Goal: Information Seeking & Learning: Learn about a topic

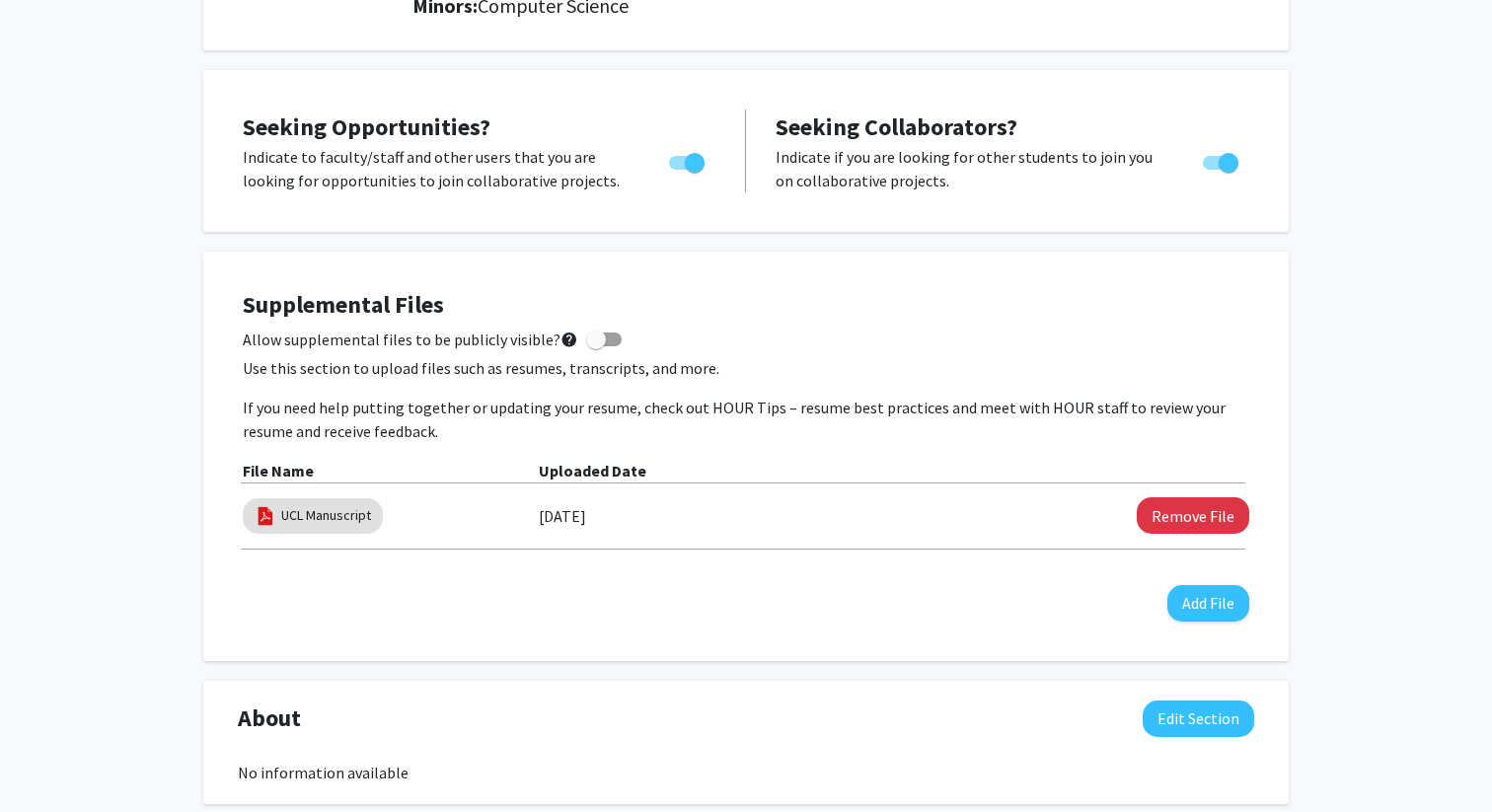
scroll to position [381, 0]
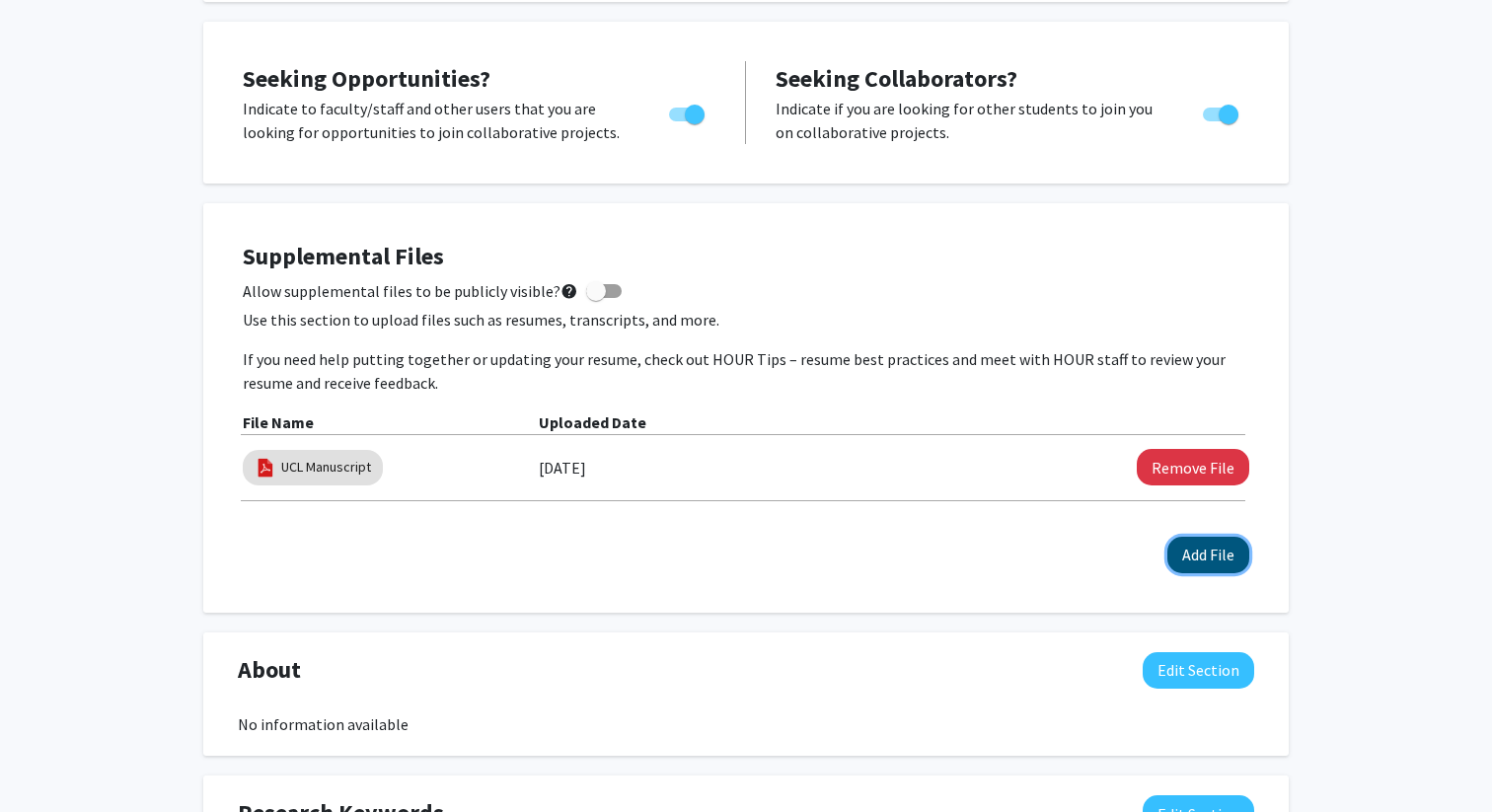
click at [1206, 564] on button "Add File" at bounding box center [1209, 555] width 82 height 37
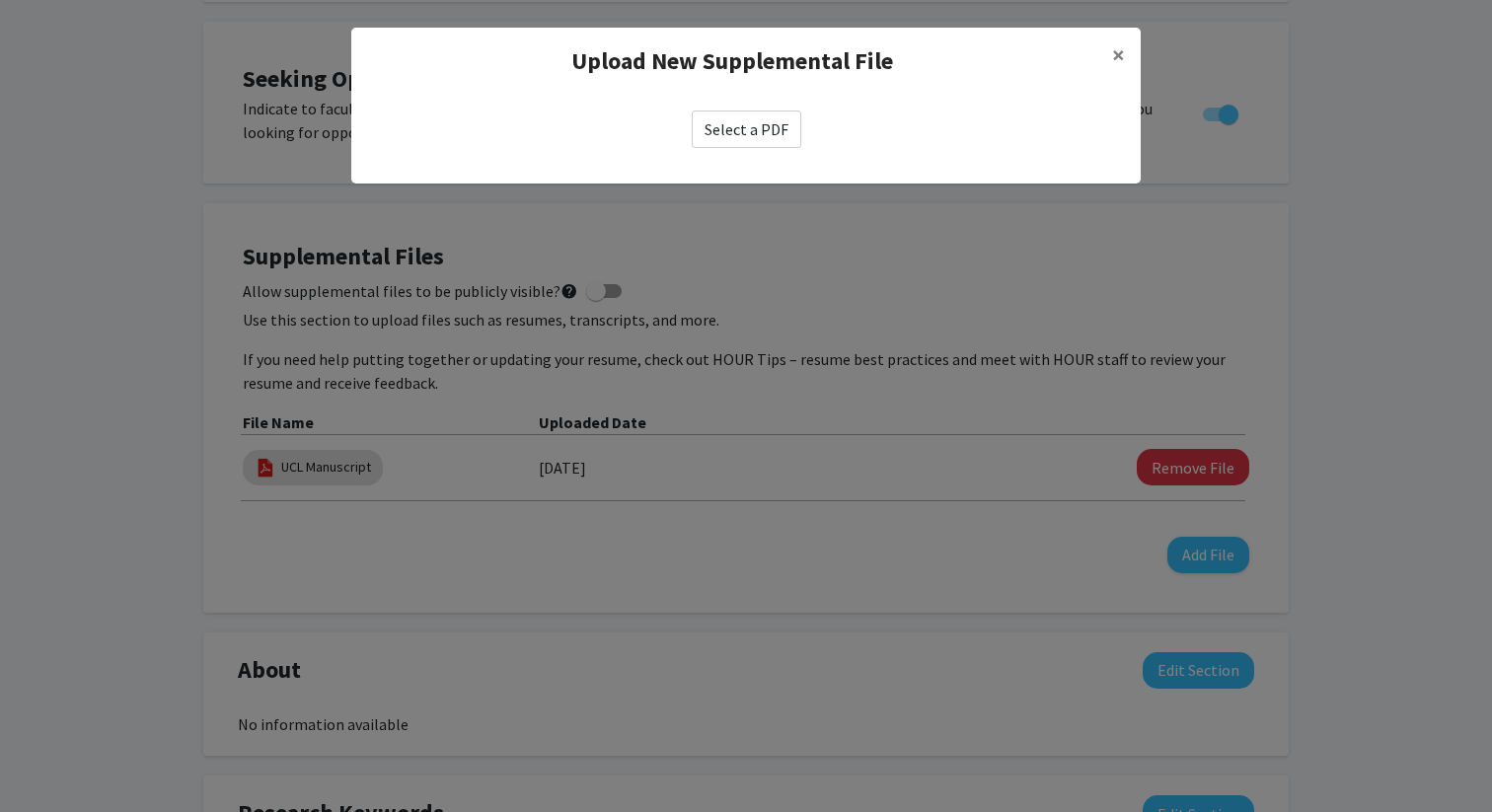
click at [734, 129] on label "Select a PDF" at bounding box center [746, 129] width 109 height 38
click at [0, 0] on input "Select a PDF" at bounding box center [0, 0] width 0 height 0
select select "custom"
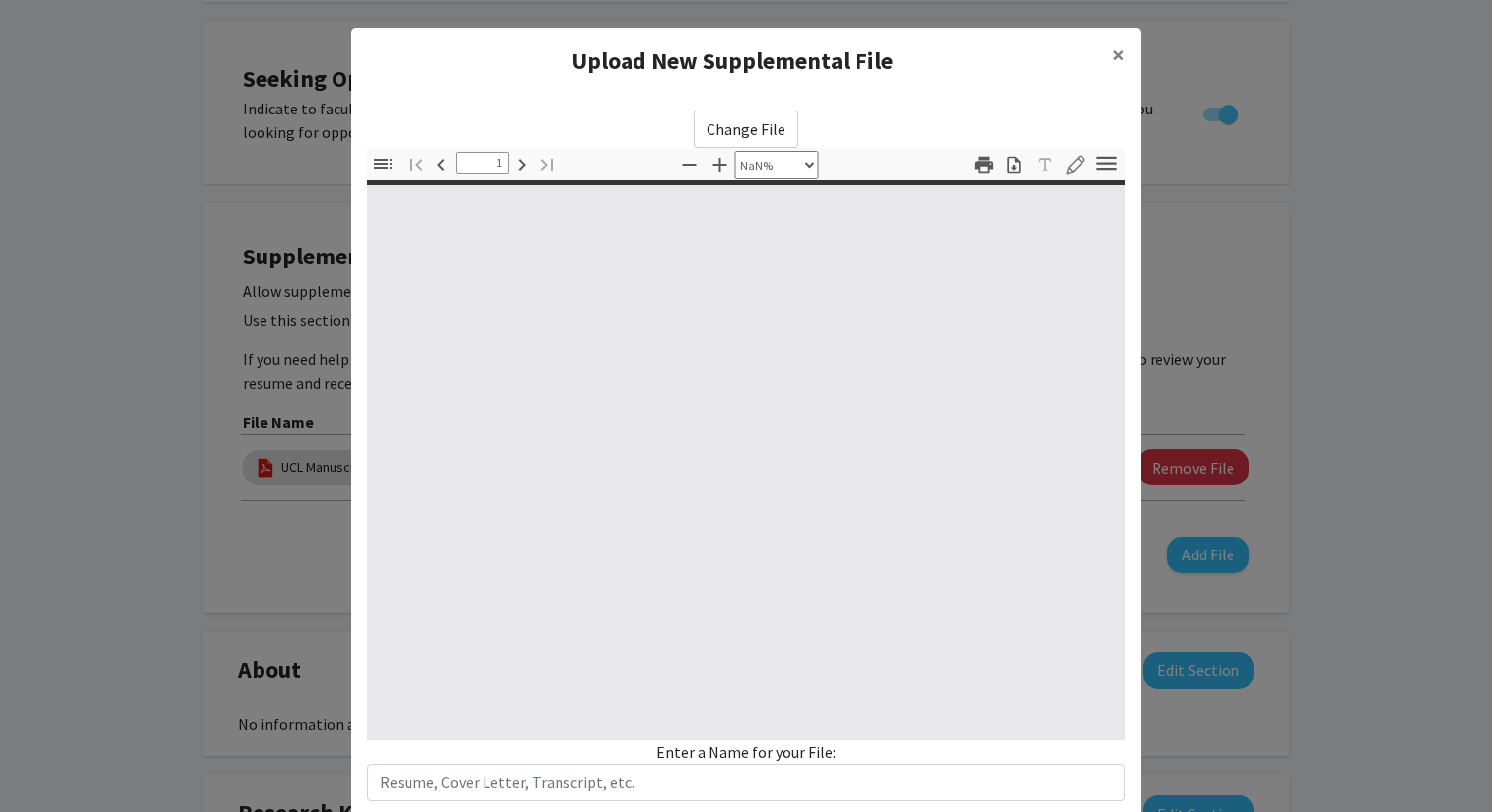
type input "0"
select select "custom"
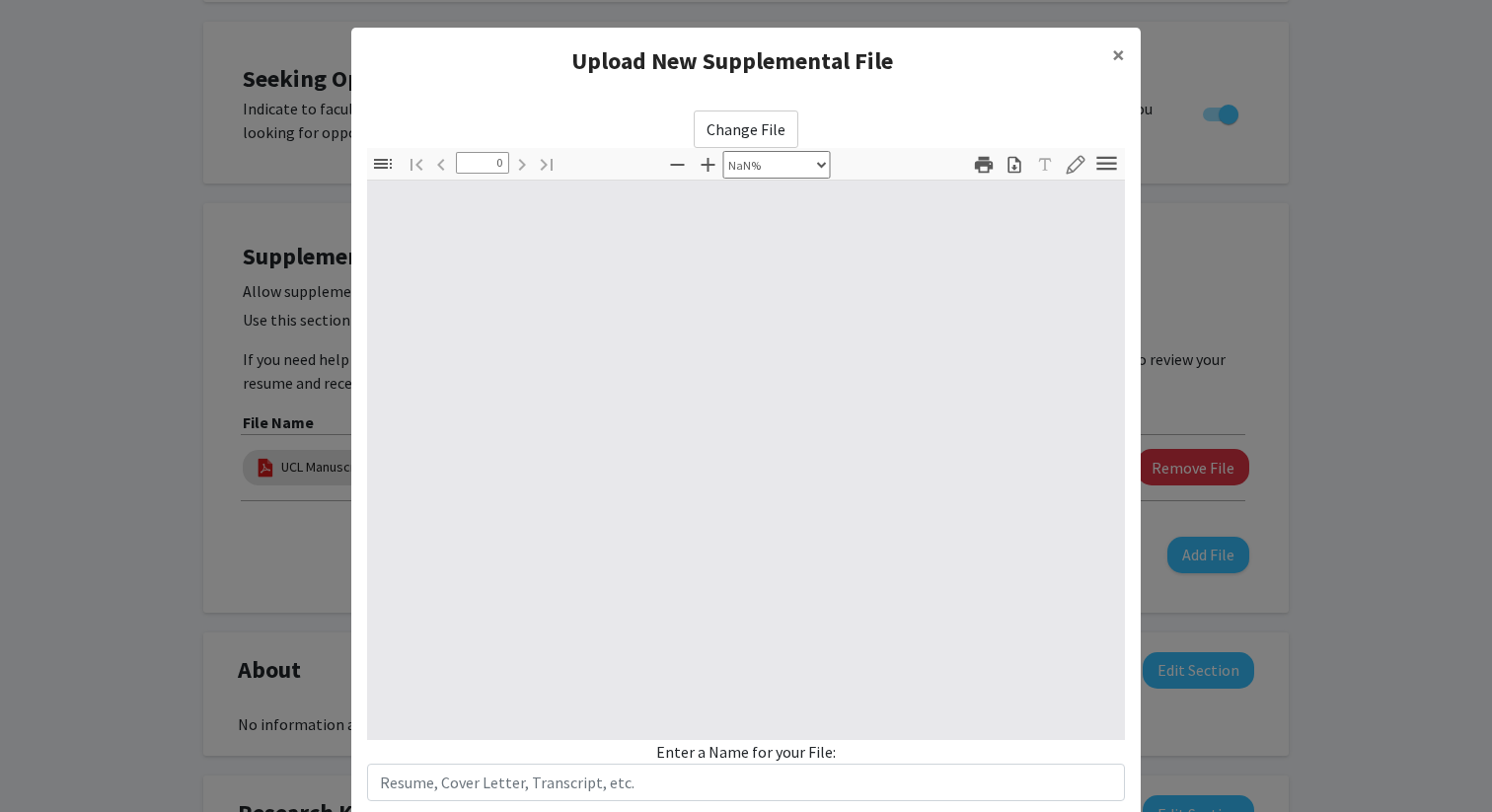
type input "1"
select select "auto"
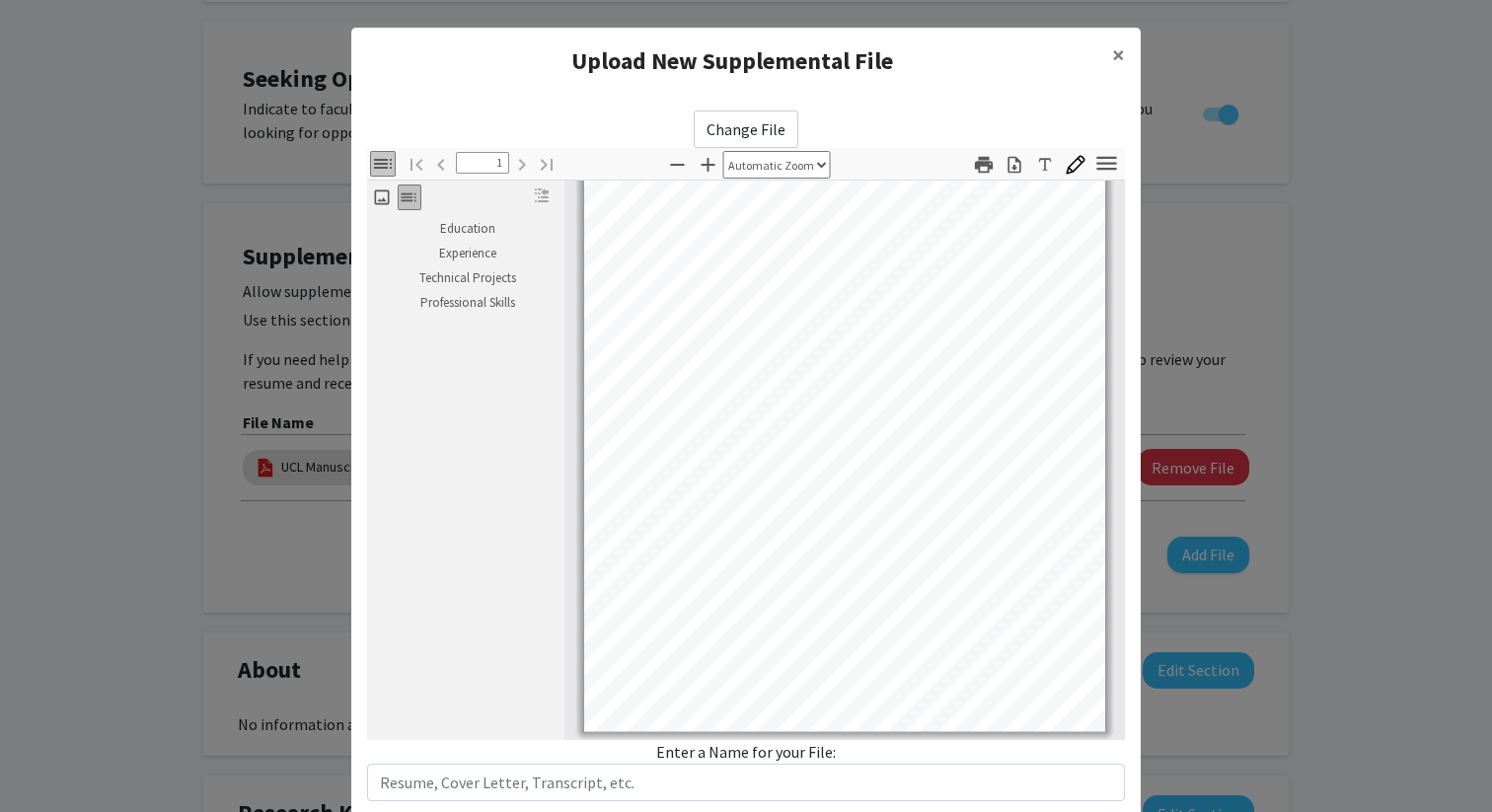
scroll to position [122, 0]
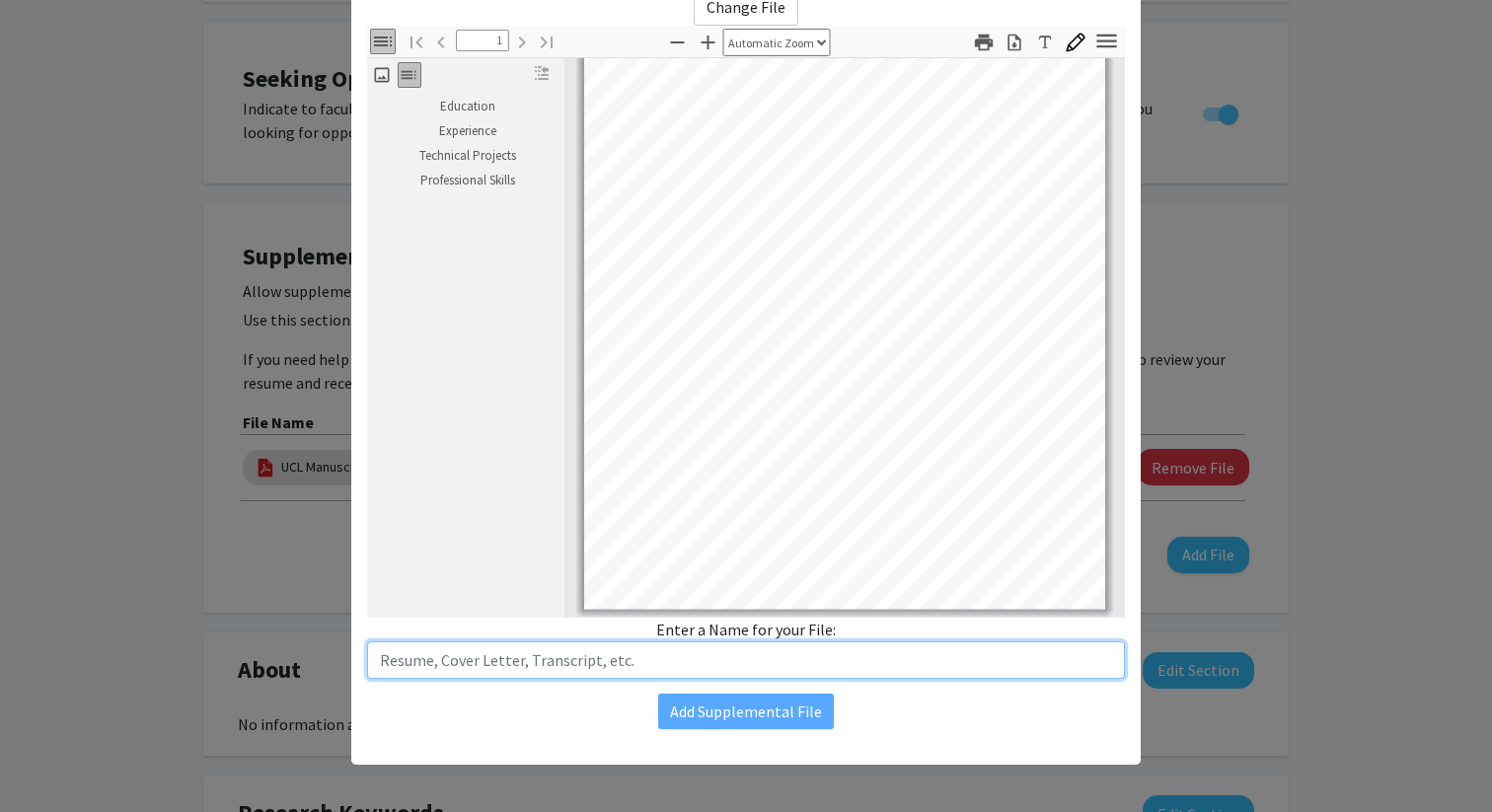
click at [800, 667] on input "text" at bounding box center [746, 660] width 758 height 38
type input "Resume"
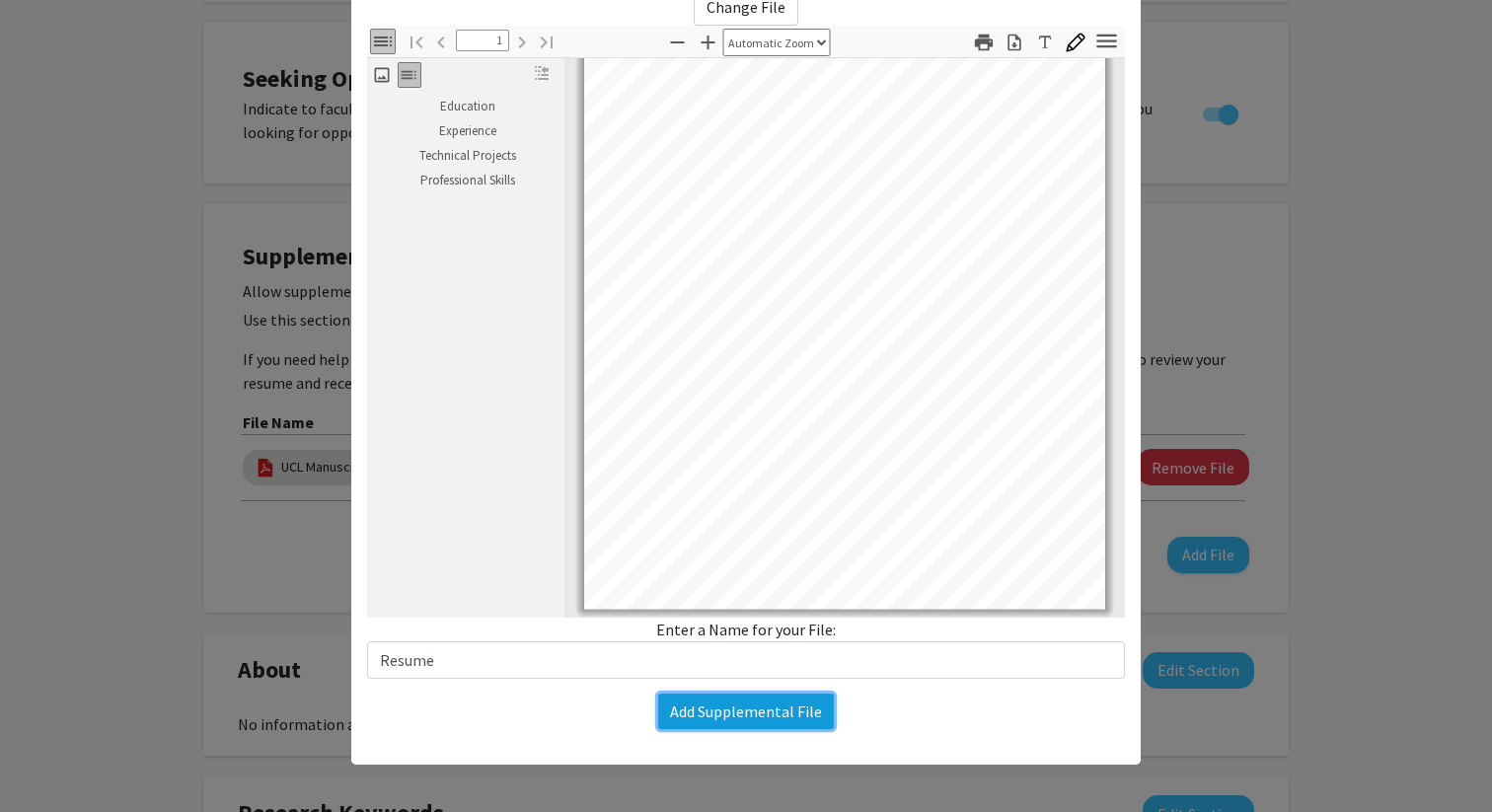
click at [766, 716] on button "Add Supplemental File" at bounding box center [746, 712] width 176 height 36
click at [773, 708] on button "Add Supplemental File" at bounding box center [746, 712] width 176 height 36
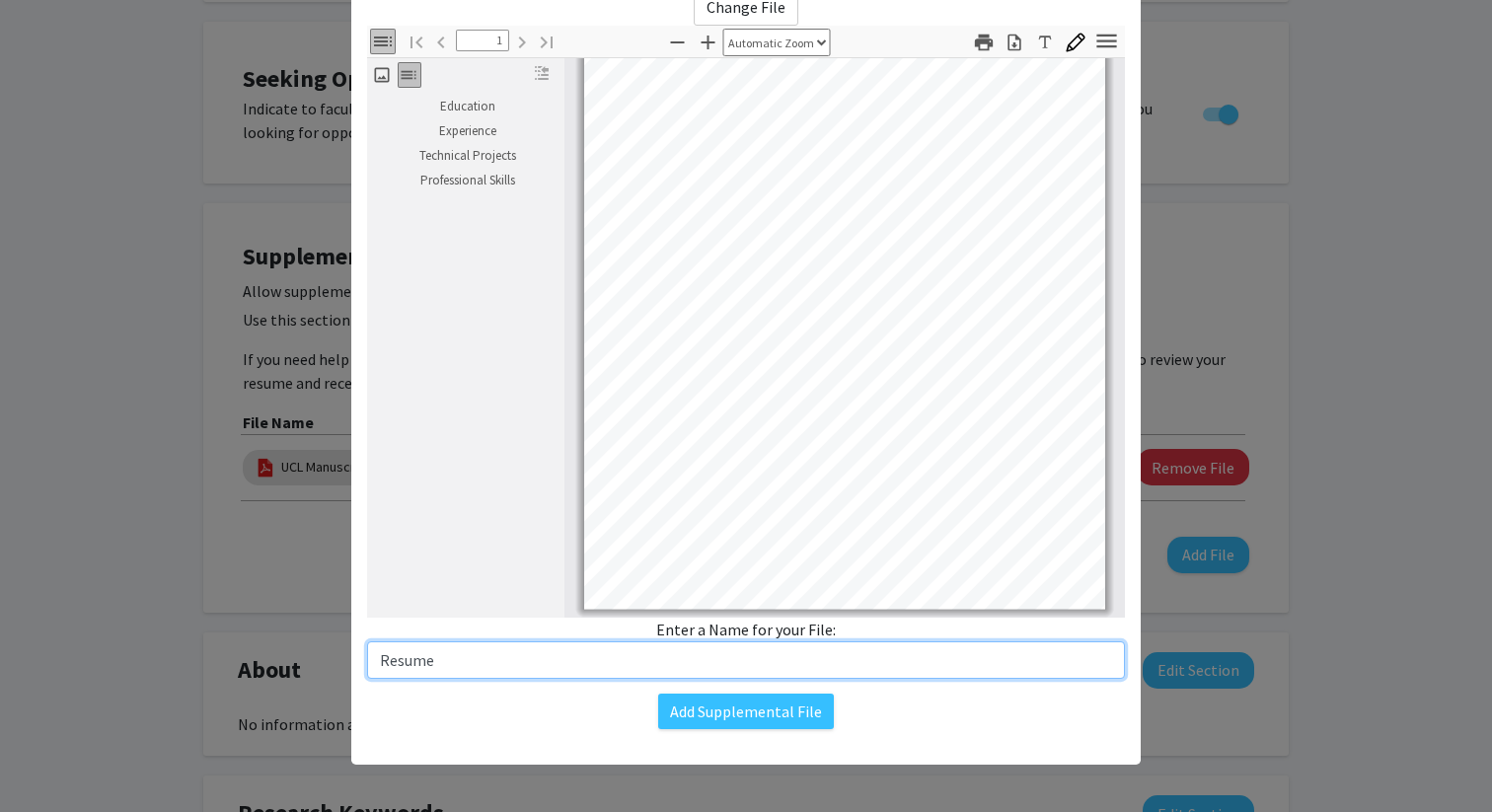
click at [815, 652] on input "Resume" at bounding box center [746, 660] width 758 height 38
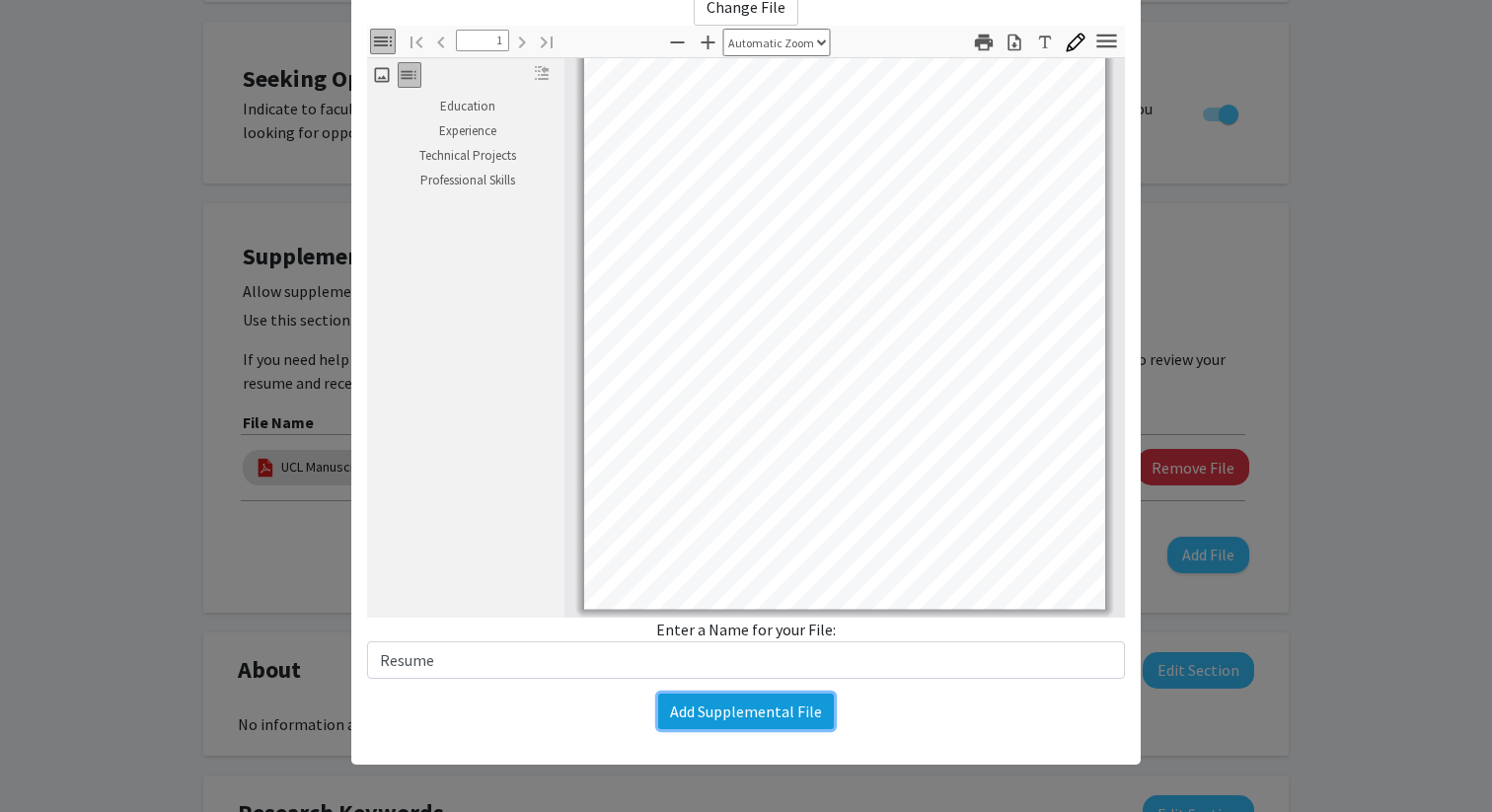
click at [792, 712] on button "Add Supplemental File" at bounding box center [746, 712] width 176 height 36
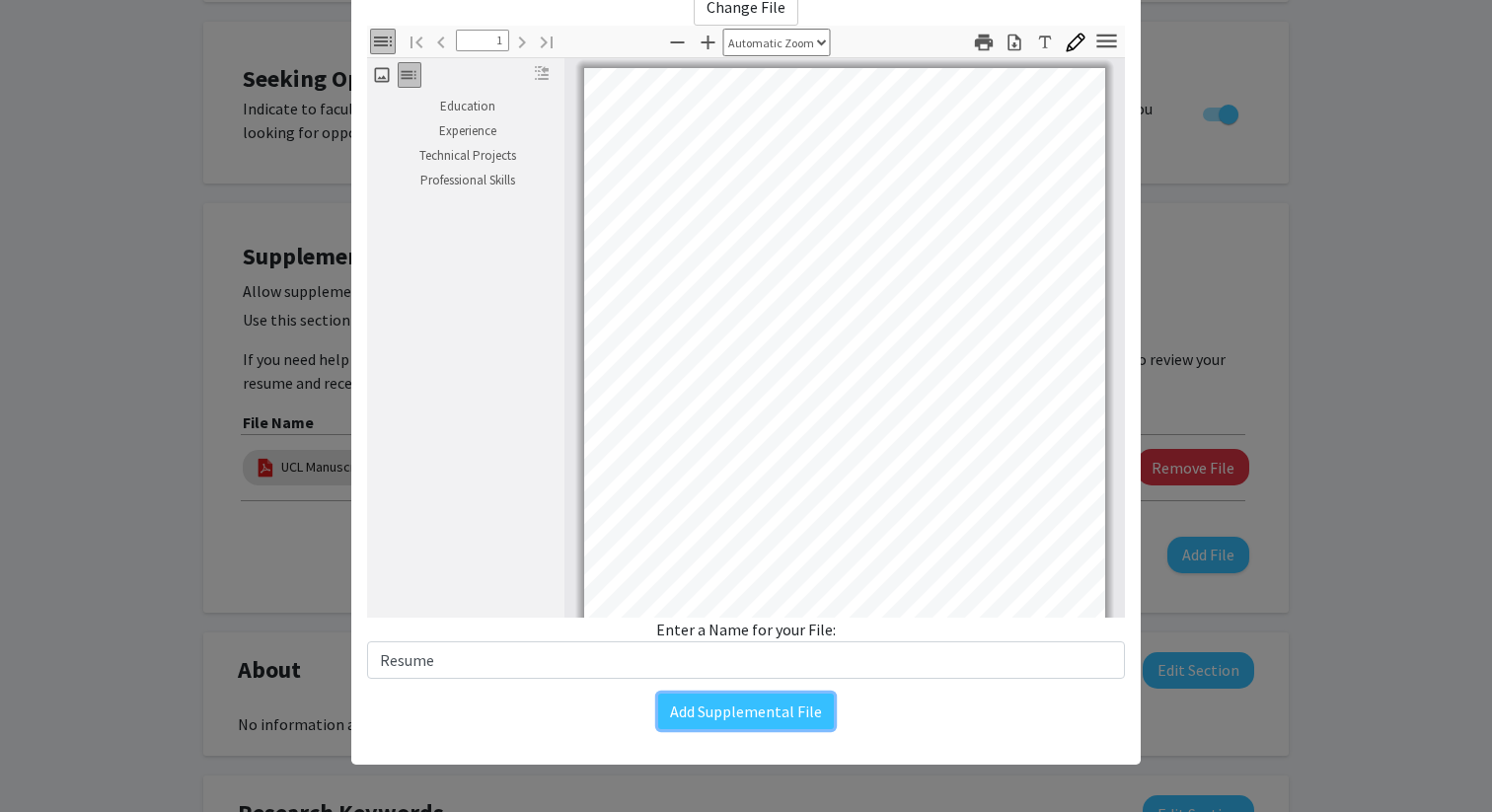
scroll to position [0, 0]
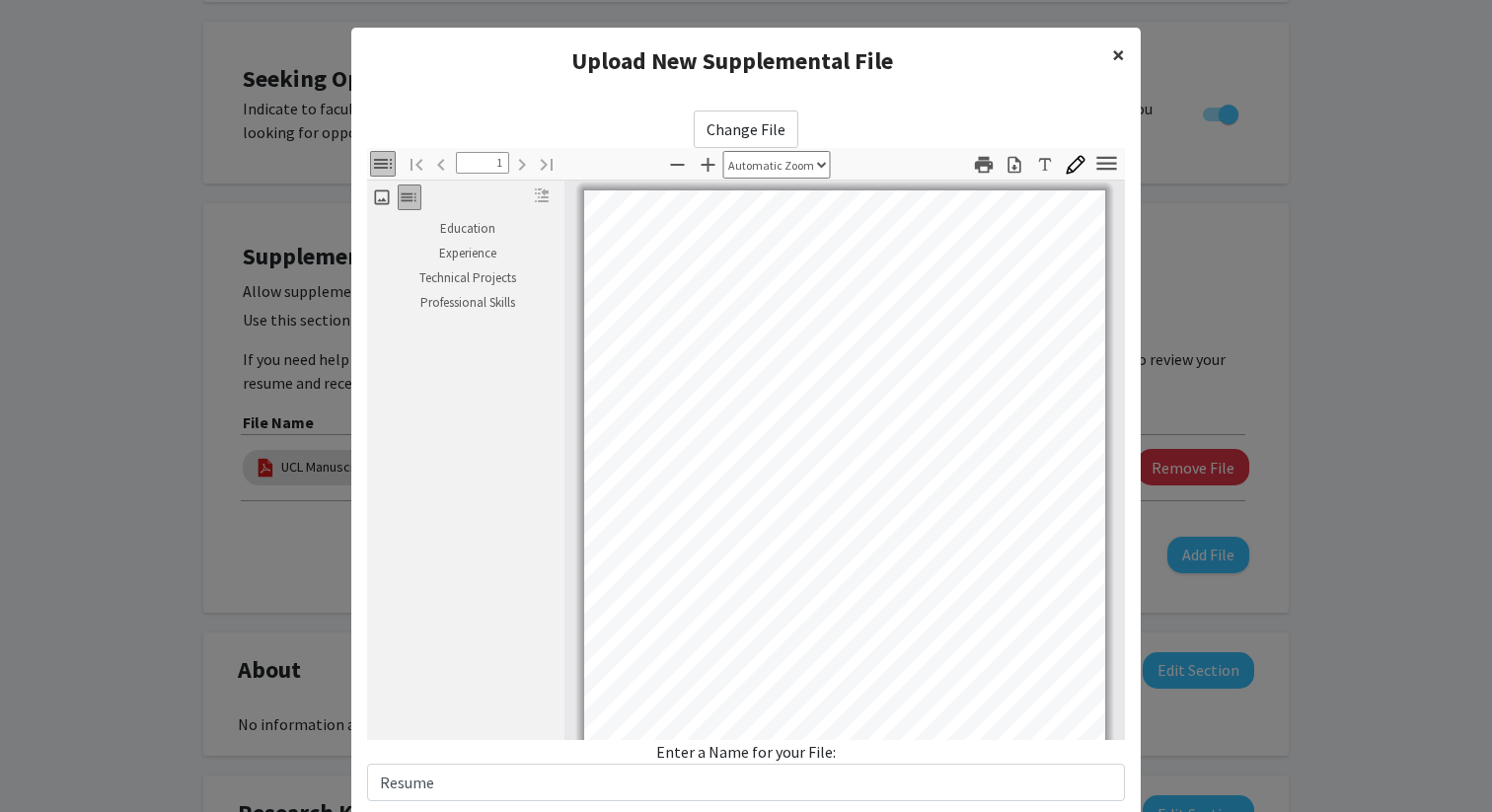
click at [1117, 53] on span "×" at bounding box center [1118, 55] width 13 height 31
click at [1116, 66] on span "×" at bounding box center [1118, 55] width 13 height 31
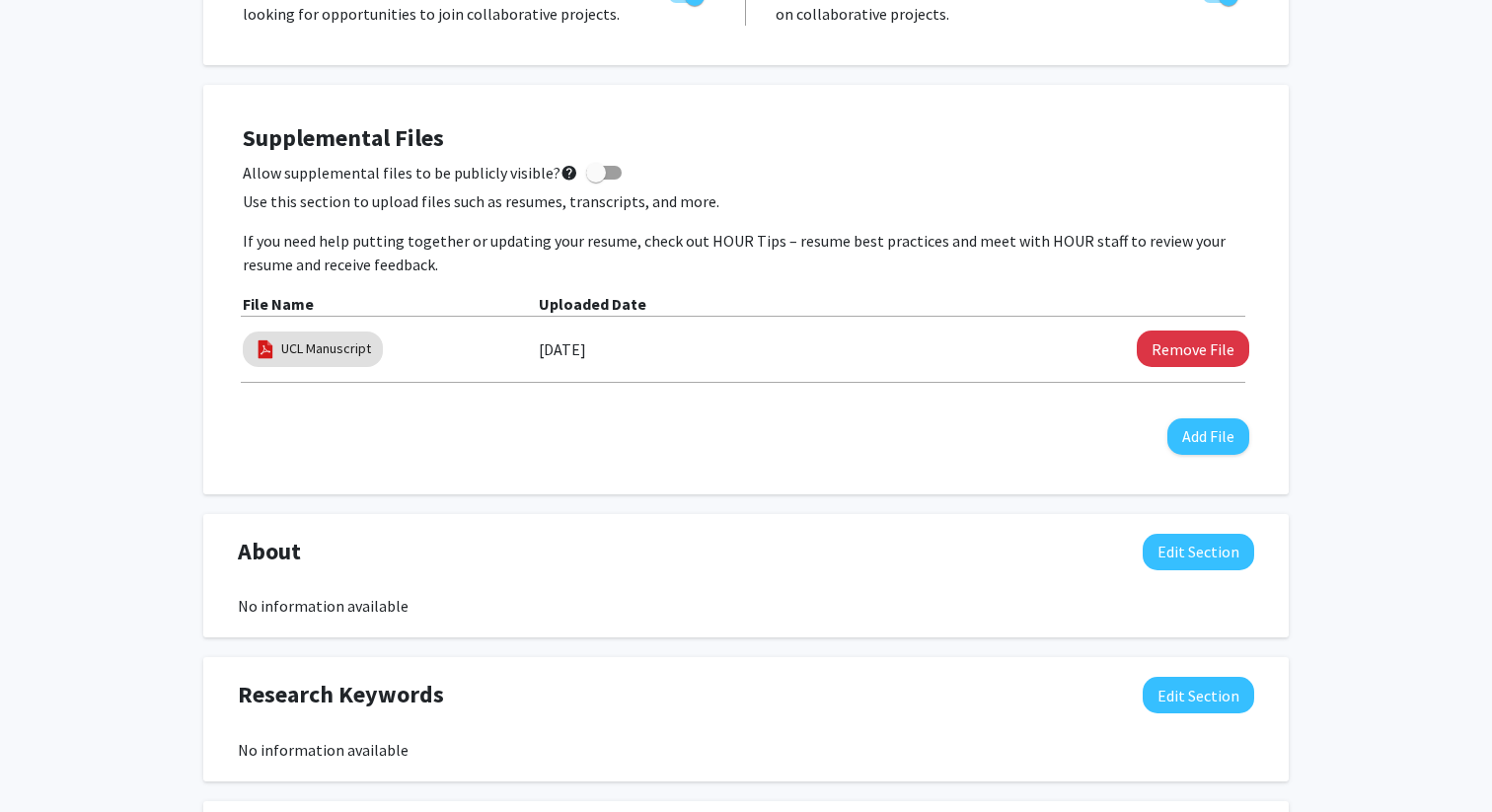
scroll to position [486, 0]
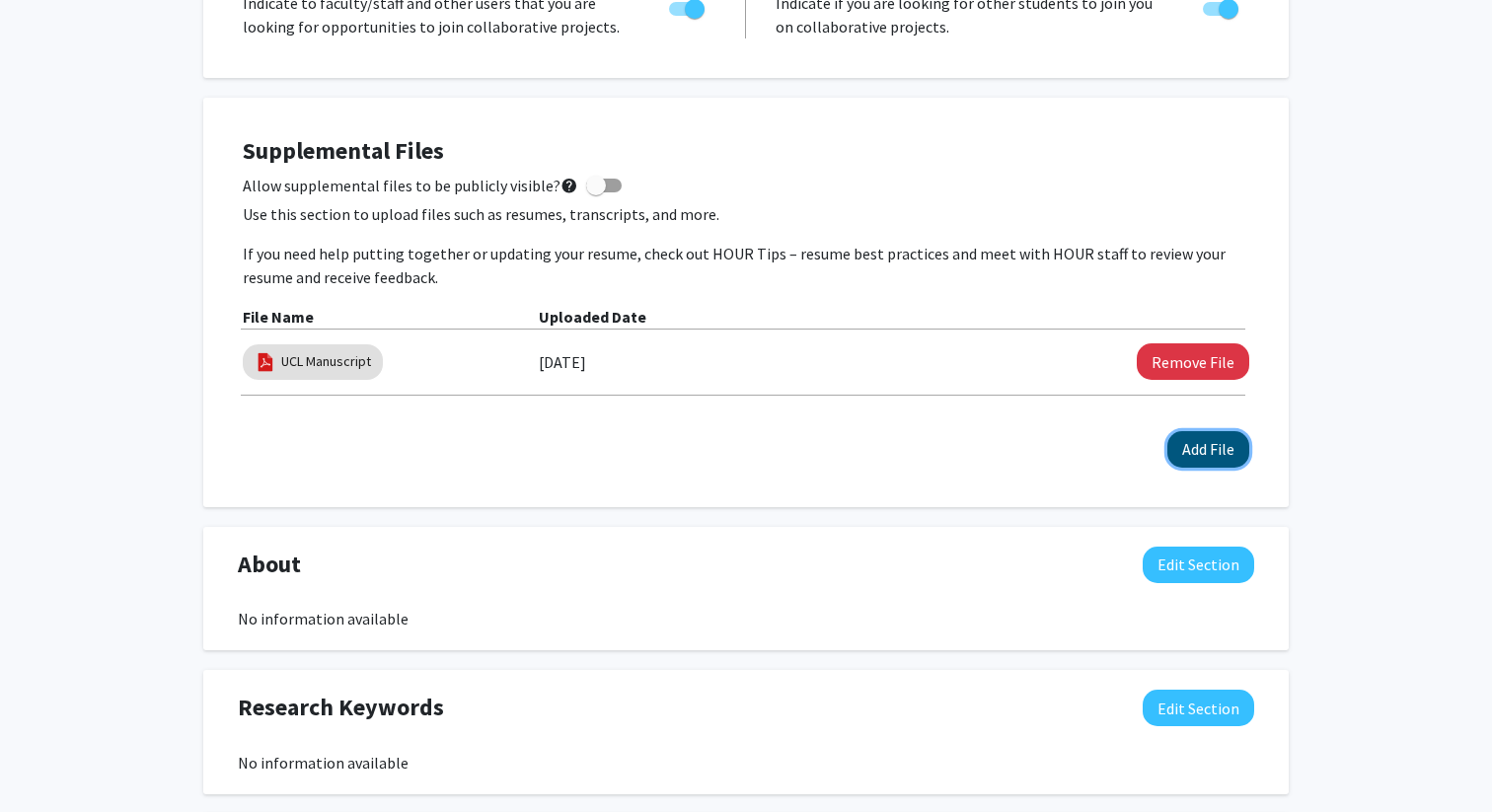
click at [1201, 448] on button "Add File" at bounding box center [1209, 449] width 82 height 37
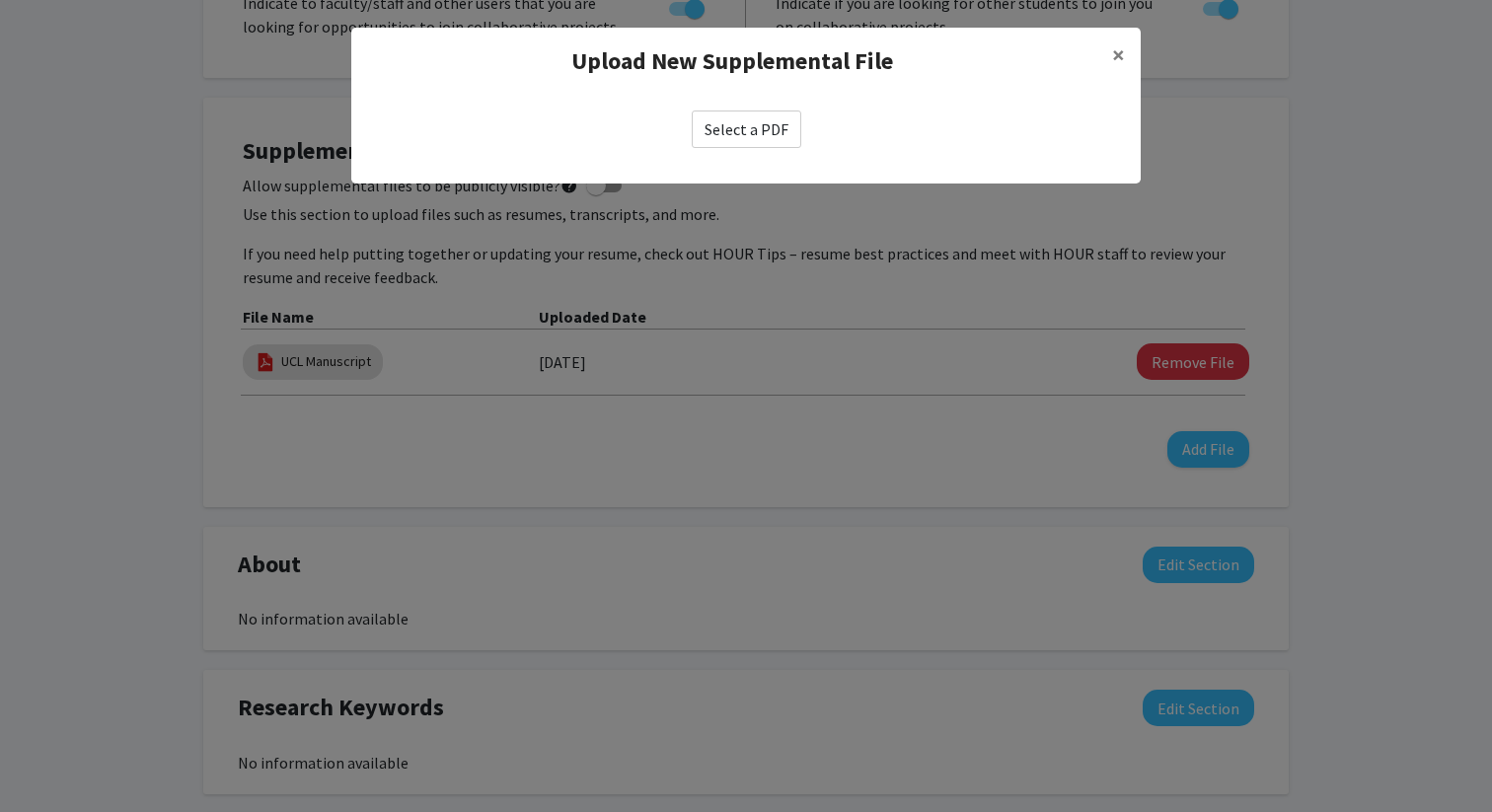
click at [743, 133] on label "Select a PDF" at bounding box center [746, 129] width 109 height 38
click at [0, 0] on input "Select a PDF" at bounding box center [0, 0] width 0 height 0
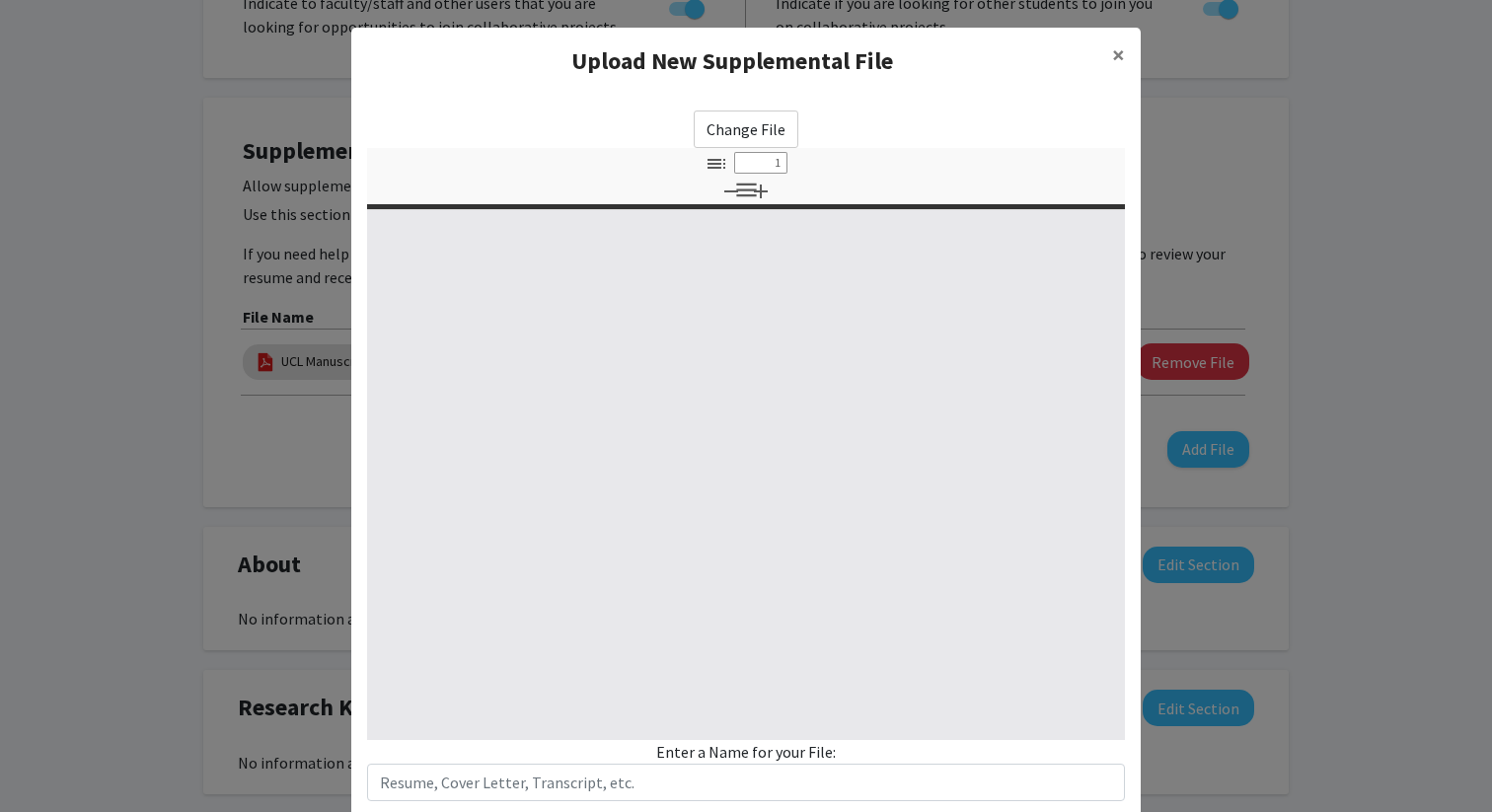
select select "custom"
type input "0"
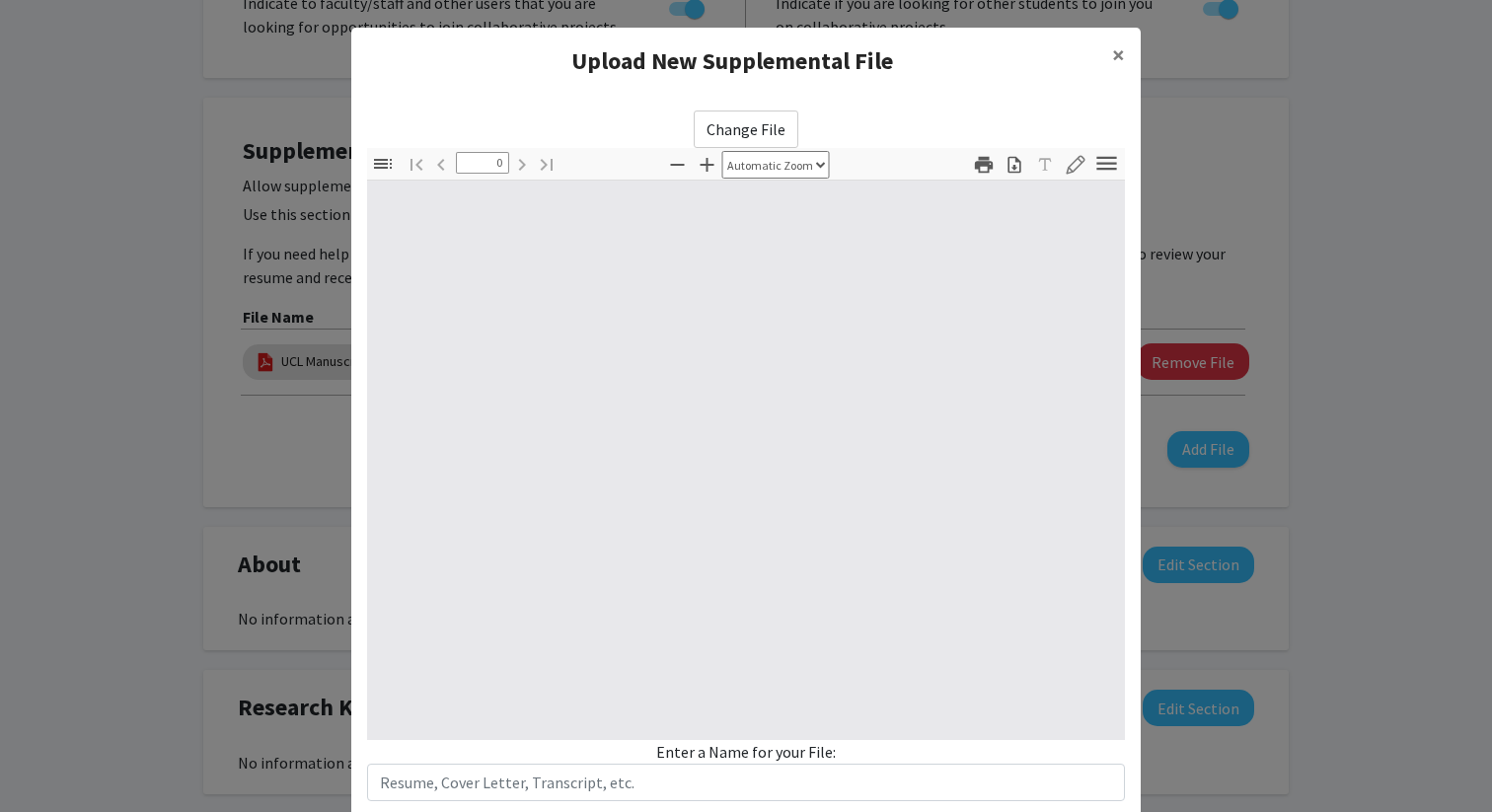
select select "custom"
type input "1"
select select "auto"
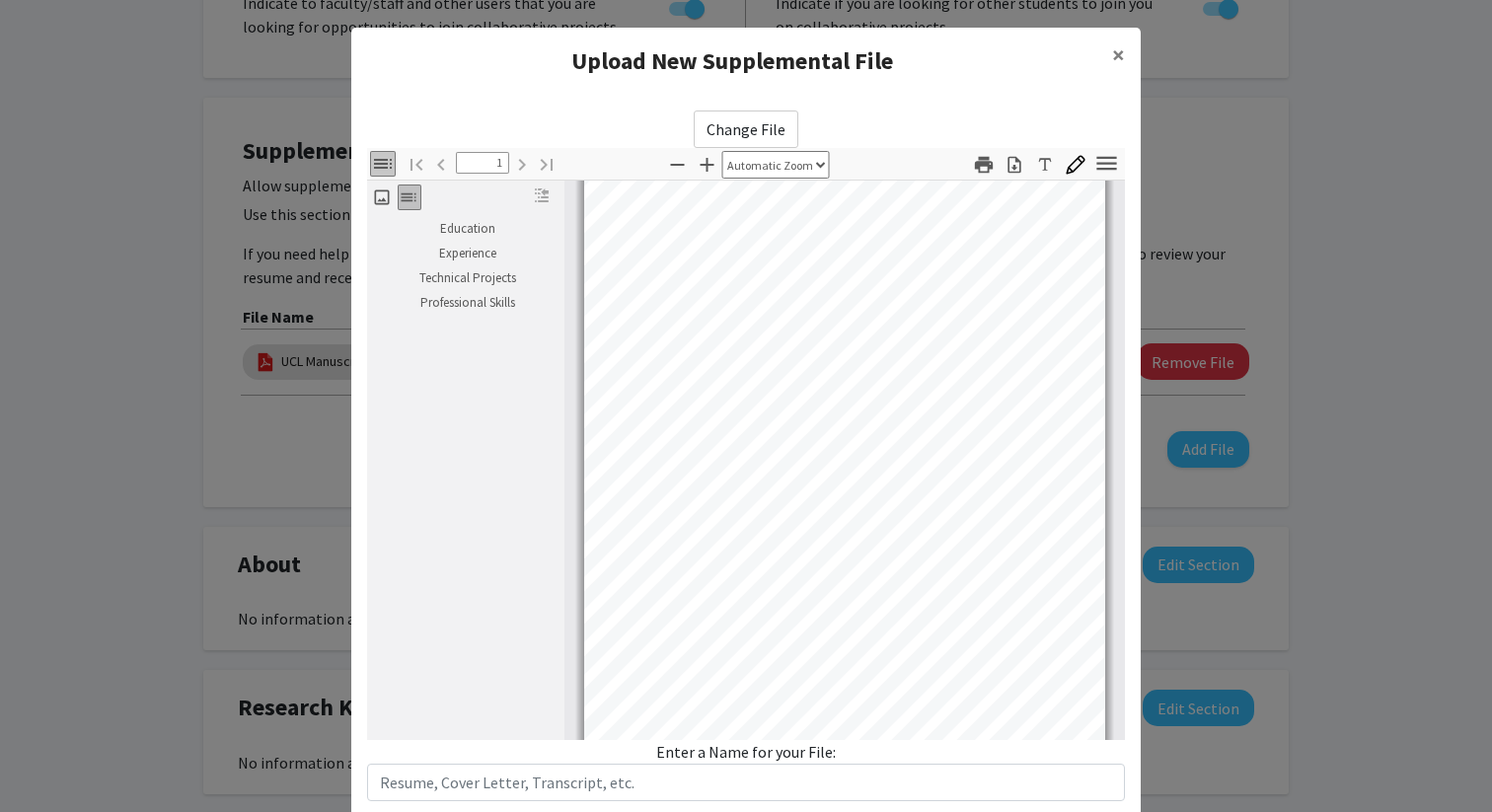
scroll to position [133, 0]
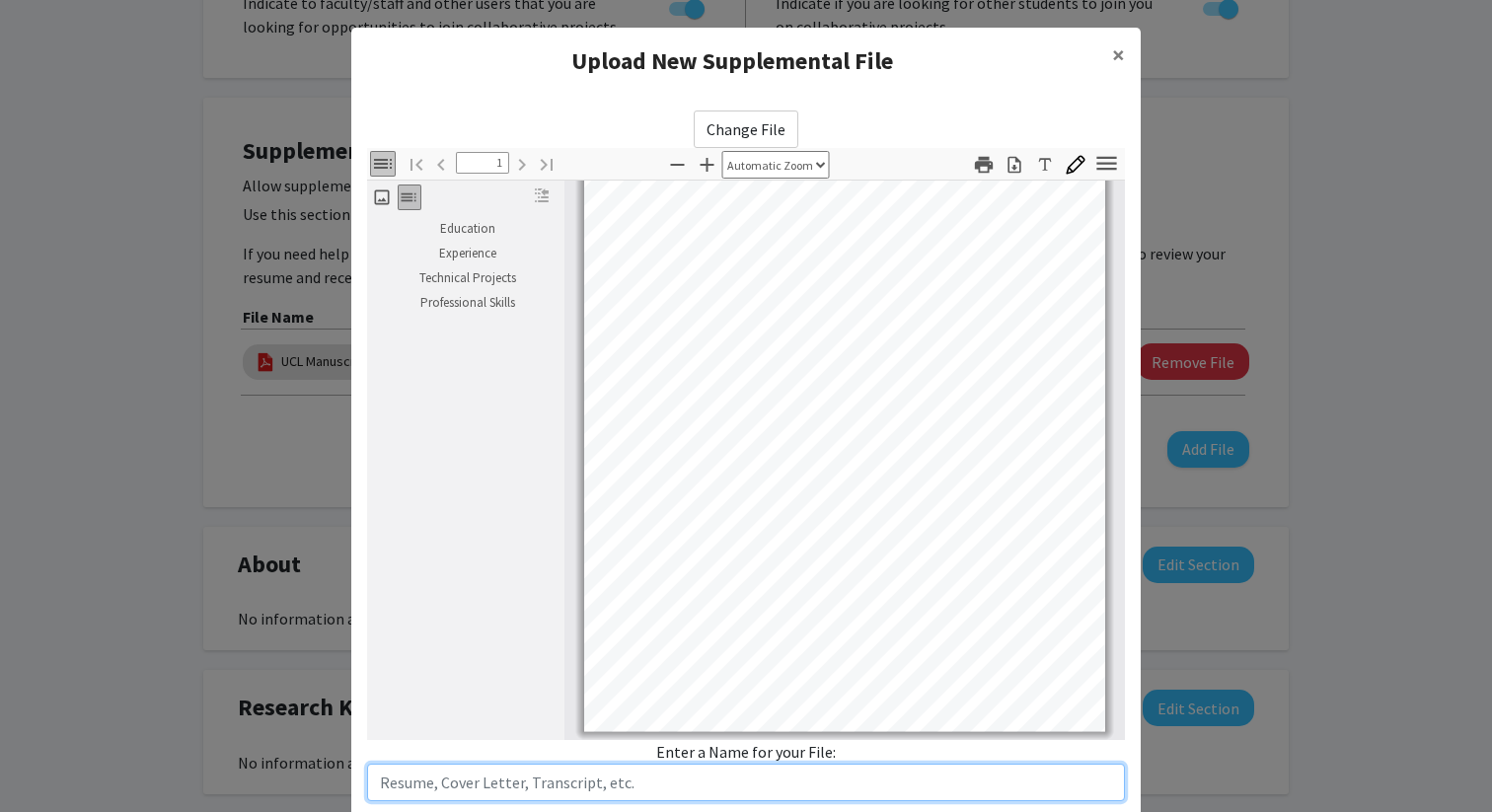
click at [610, 782] on input "text" at bounding box center [746, 782] width 758 height 38
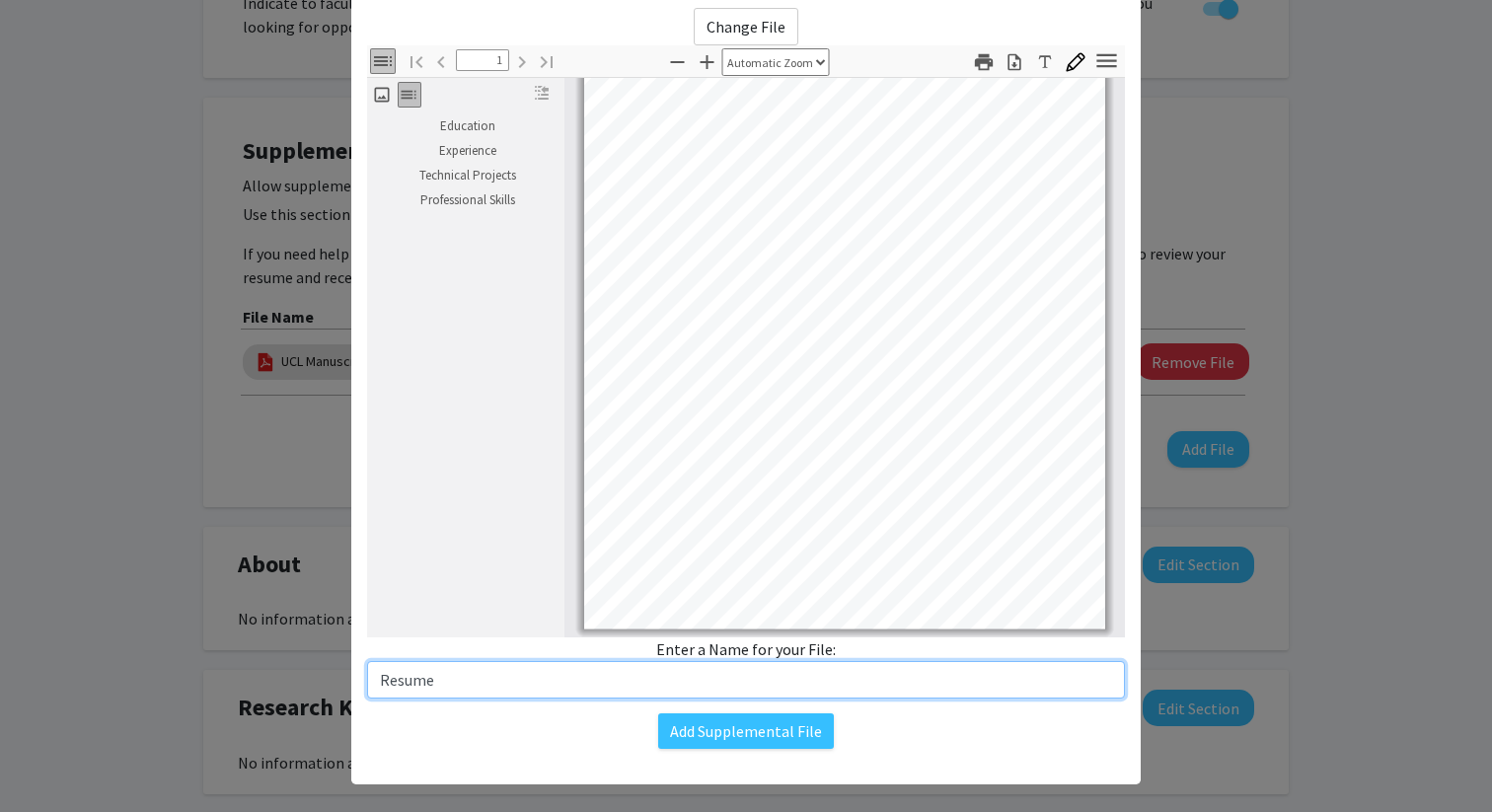
scroll to position [122, 0]
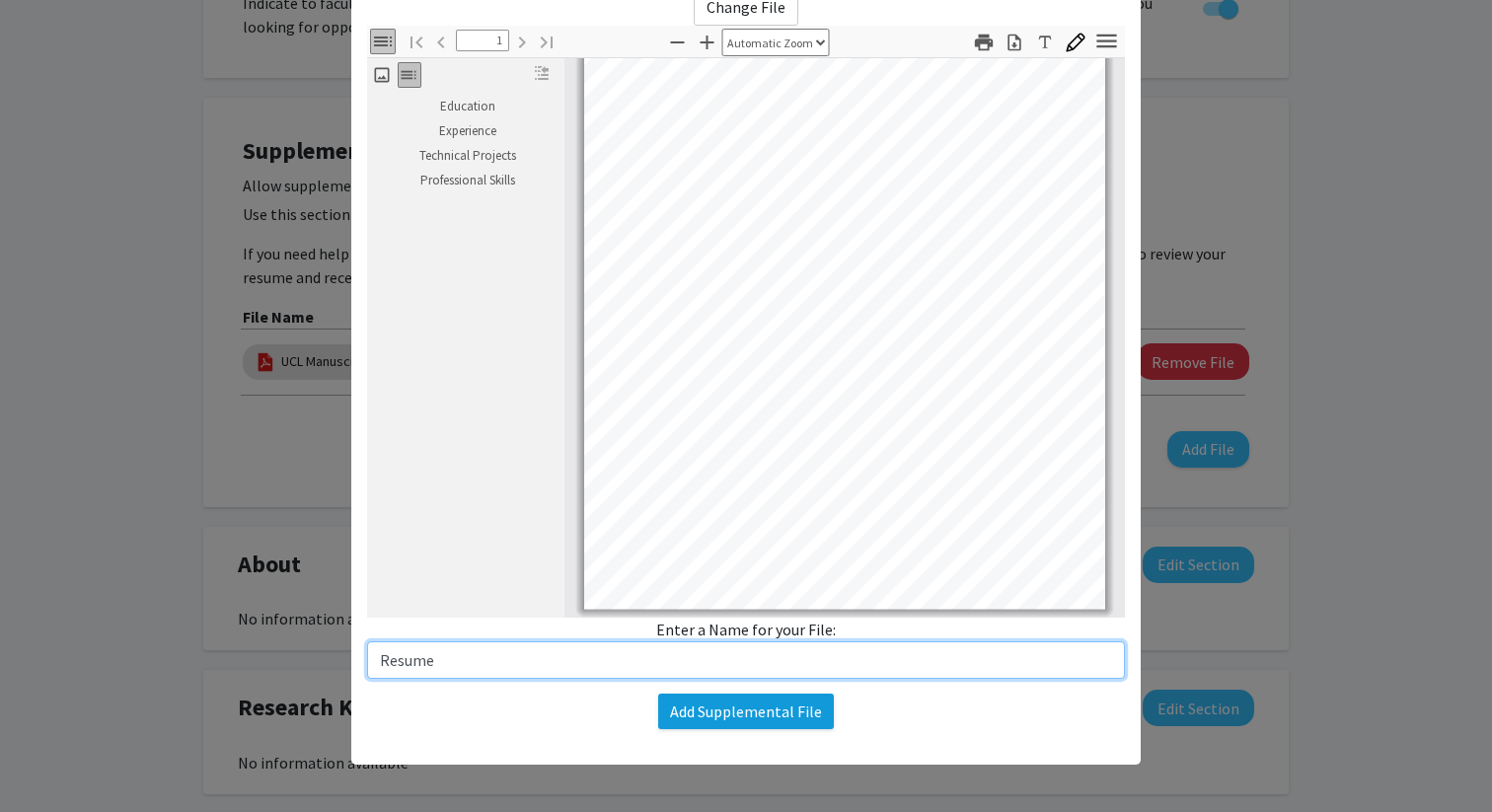
type input "Resume"
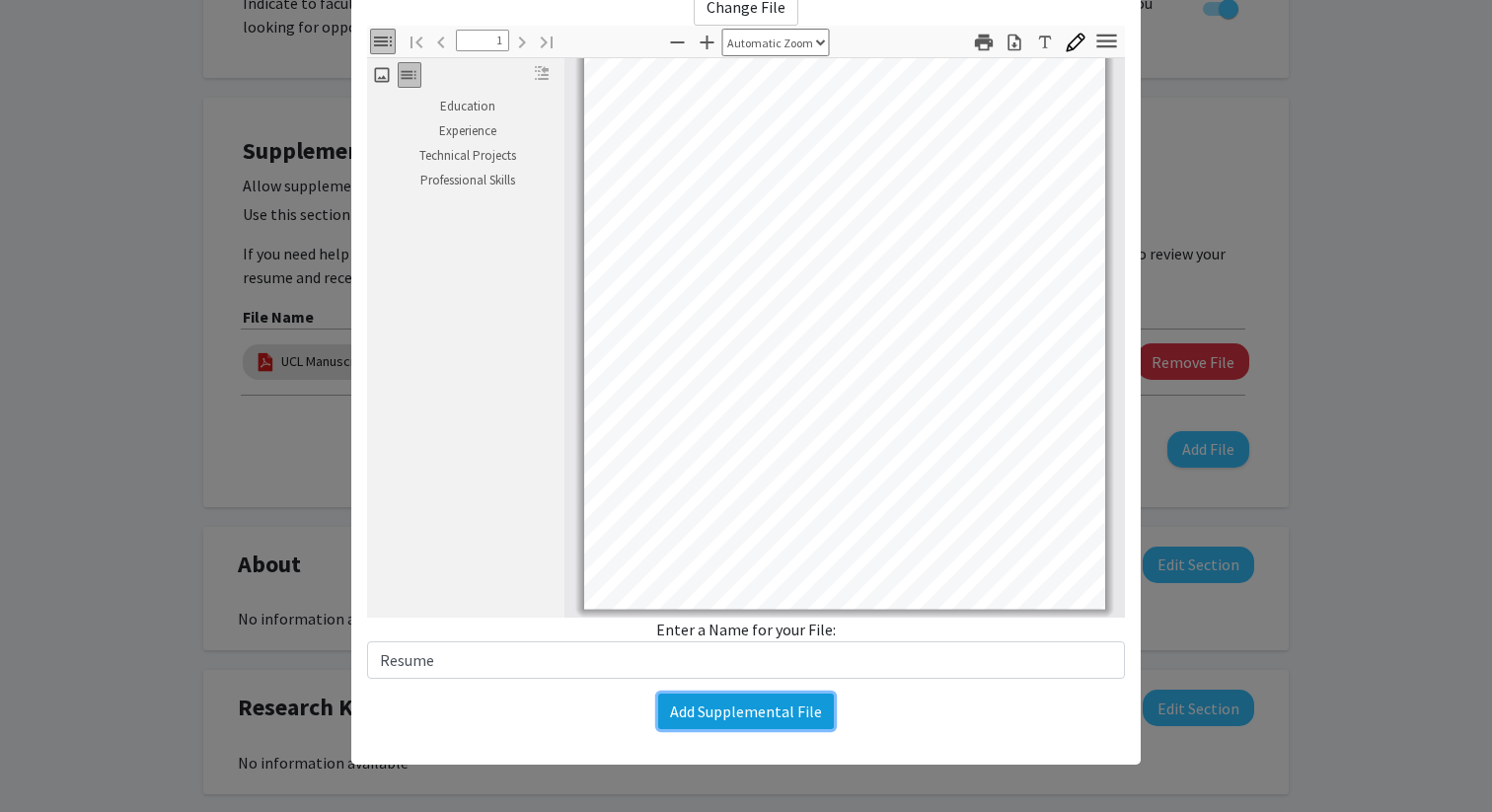
click at [746, 713] on button "Add Supplemental File" at bounding box center [746, 712] width 176 height 36
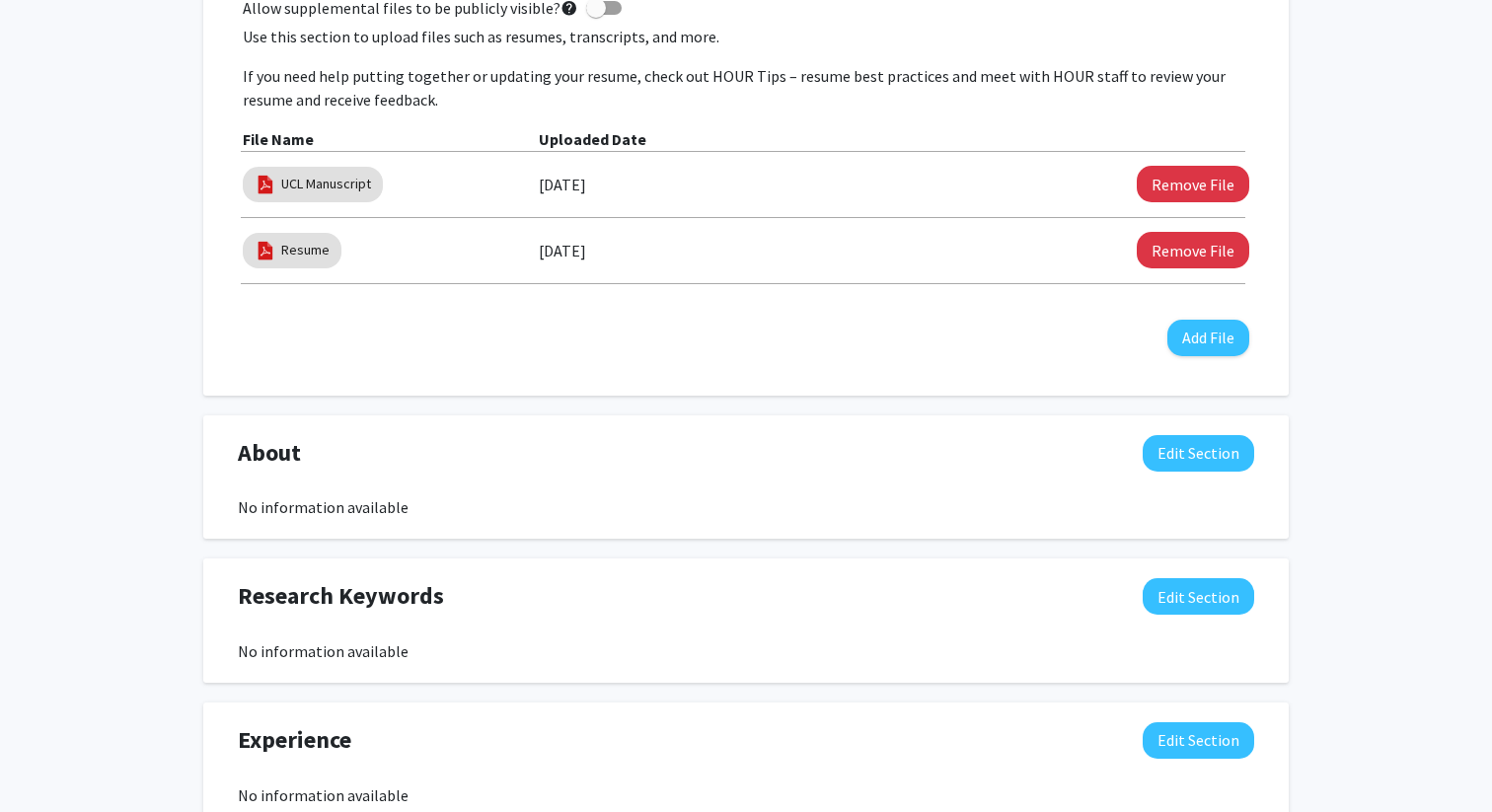
scroll to position [0, 0]
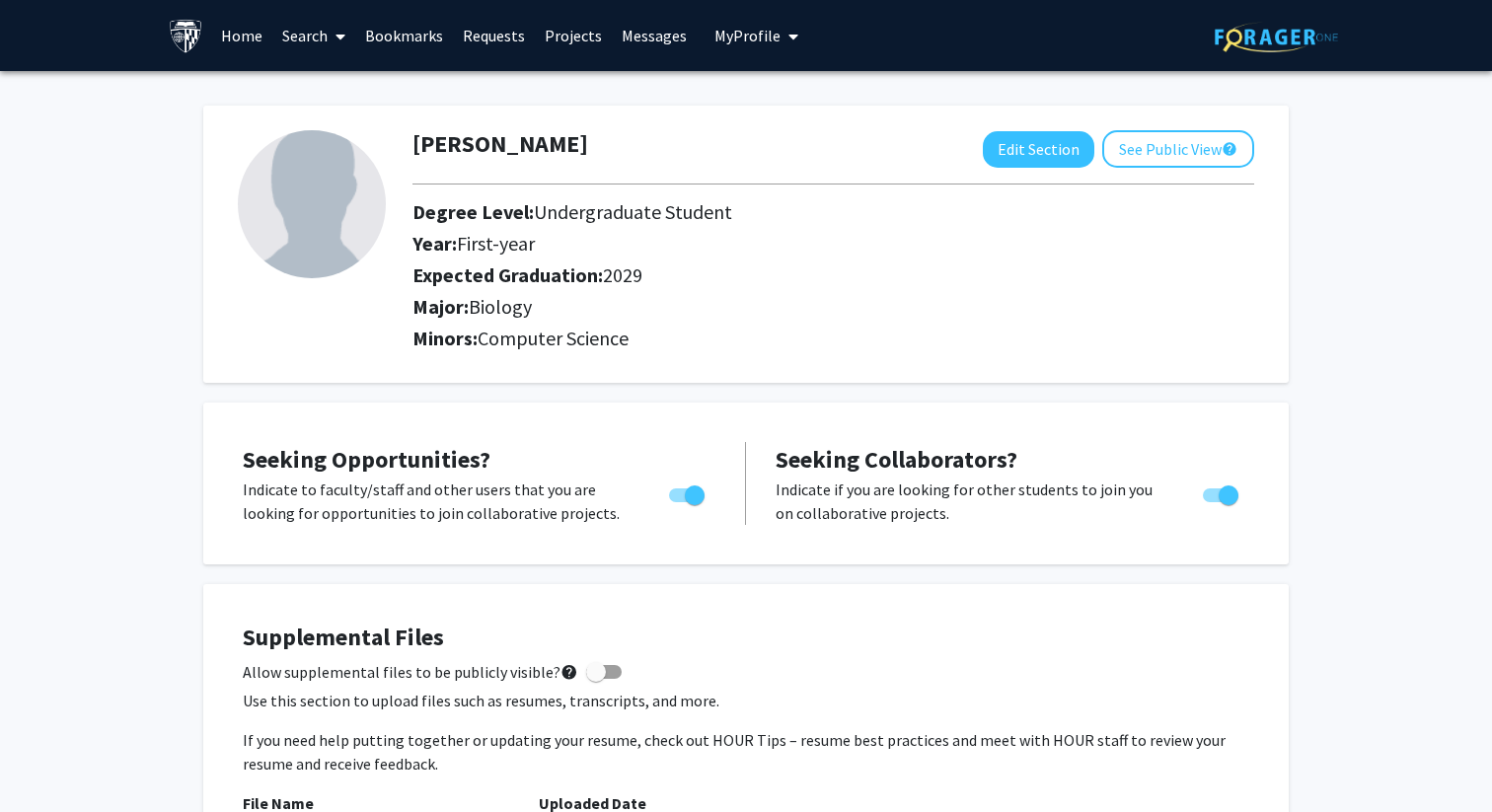
click at [502, 23] on link "Requests" at bounding box center [494, 35] width 82 height 69
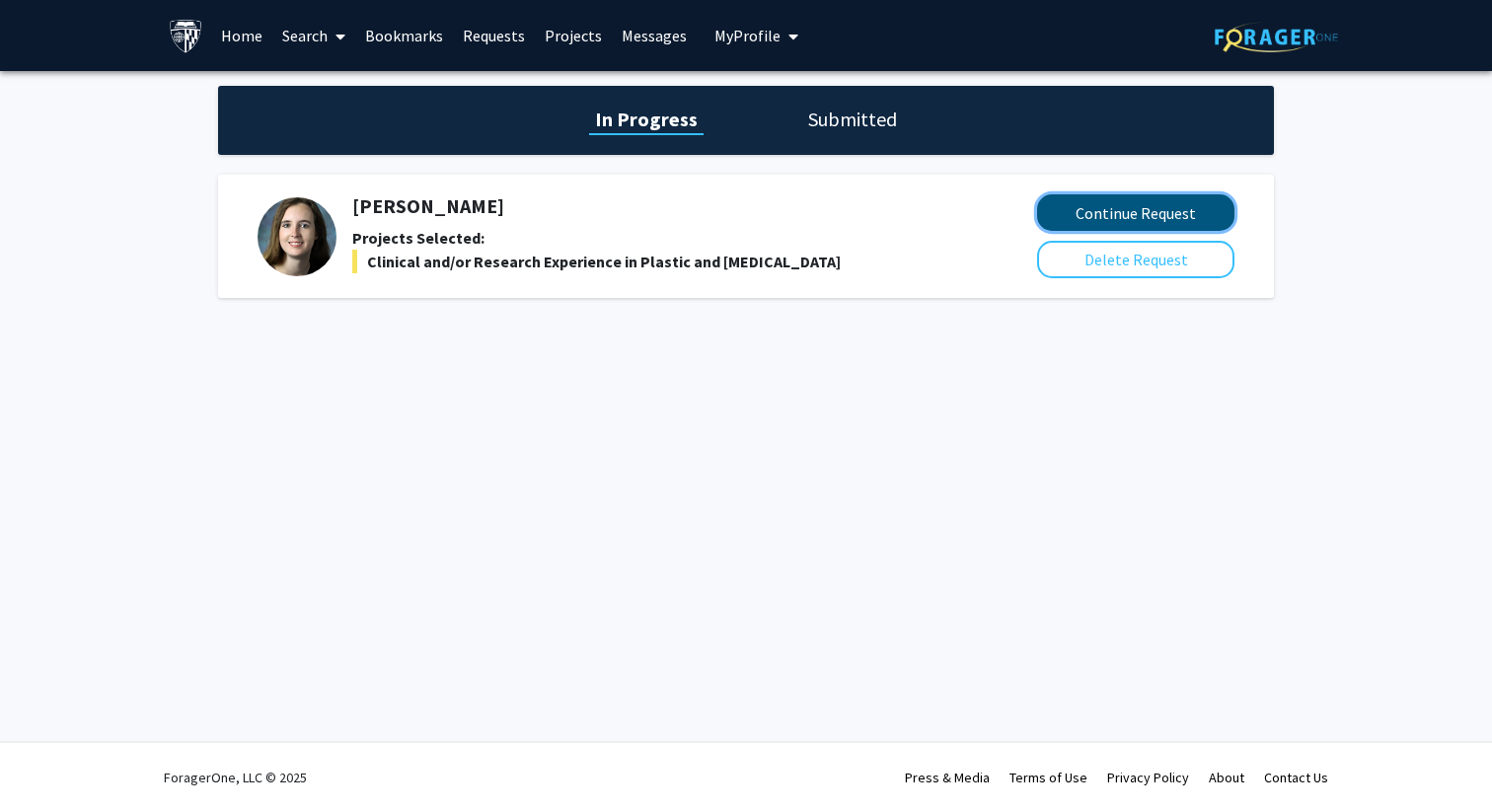
click at [1091, 213] on button "Continue Request" at bounding box center [1135, 213] width 198 height 37
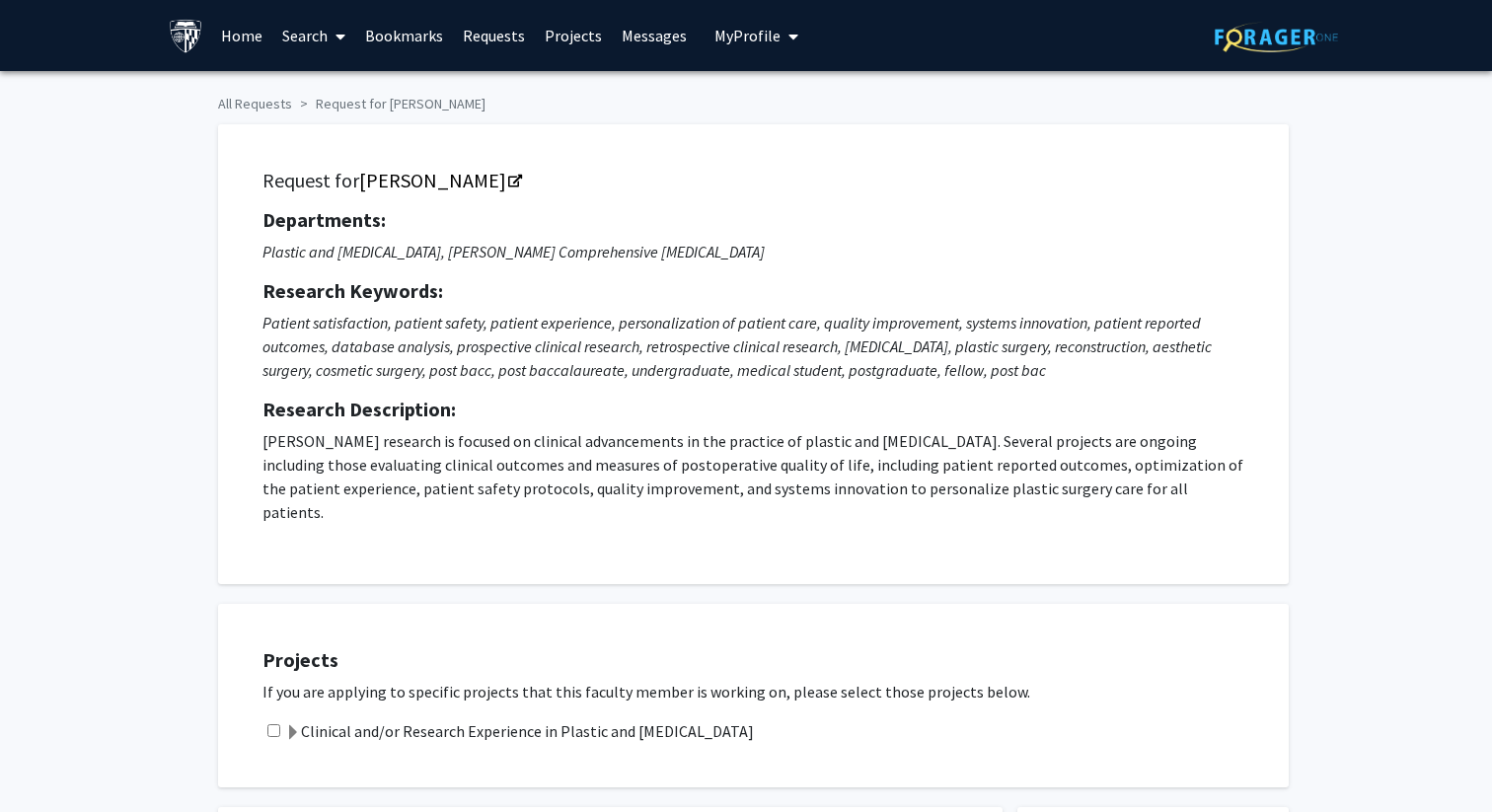
checkbox input "true"
click at [250, 46] on link "Home" at bounding box center [242, 35] width 62 height 69
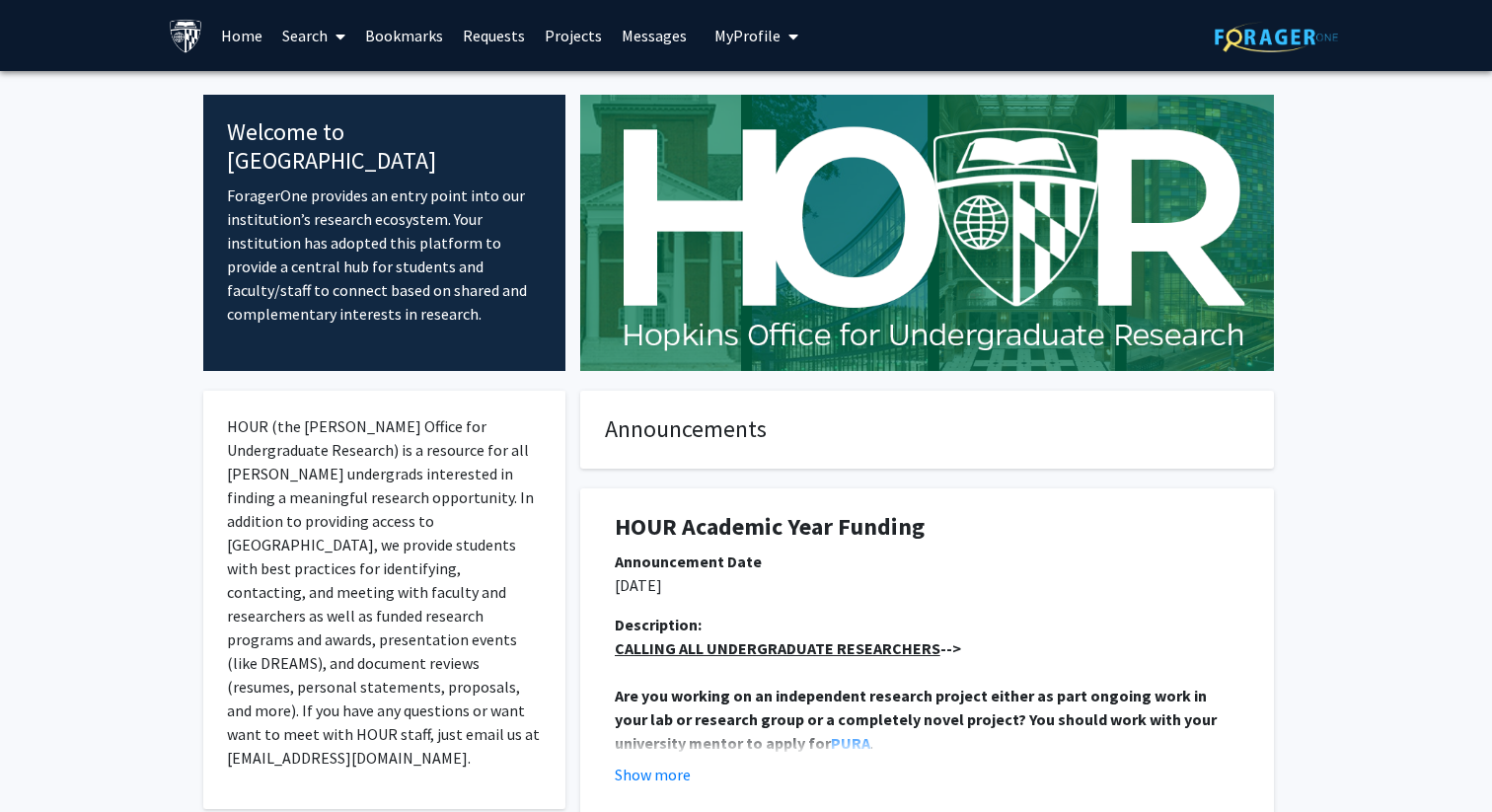
click at [329, 48] on span at bounding box center [337, 36] width 18 height 69
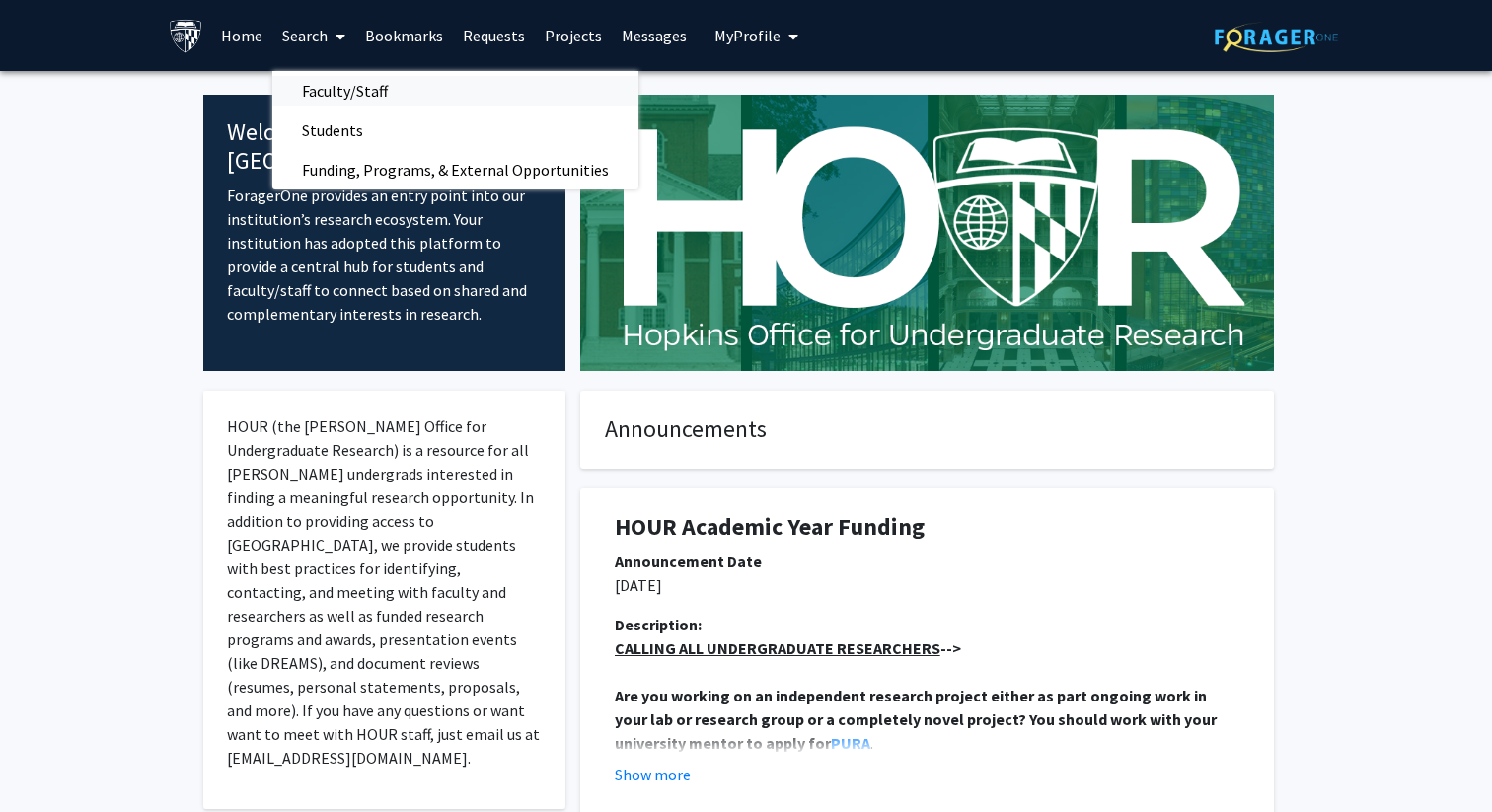
click at [320, 83] on span "Faculty/Staff" at bounding box center [345, 90] width 145 height 40
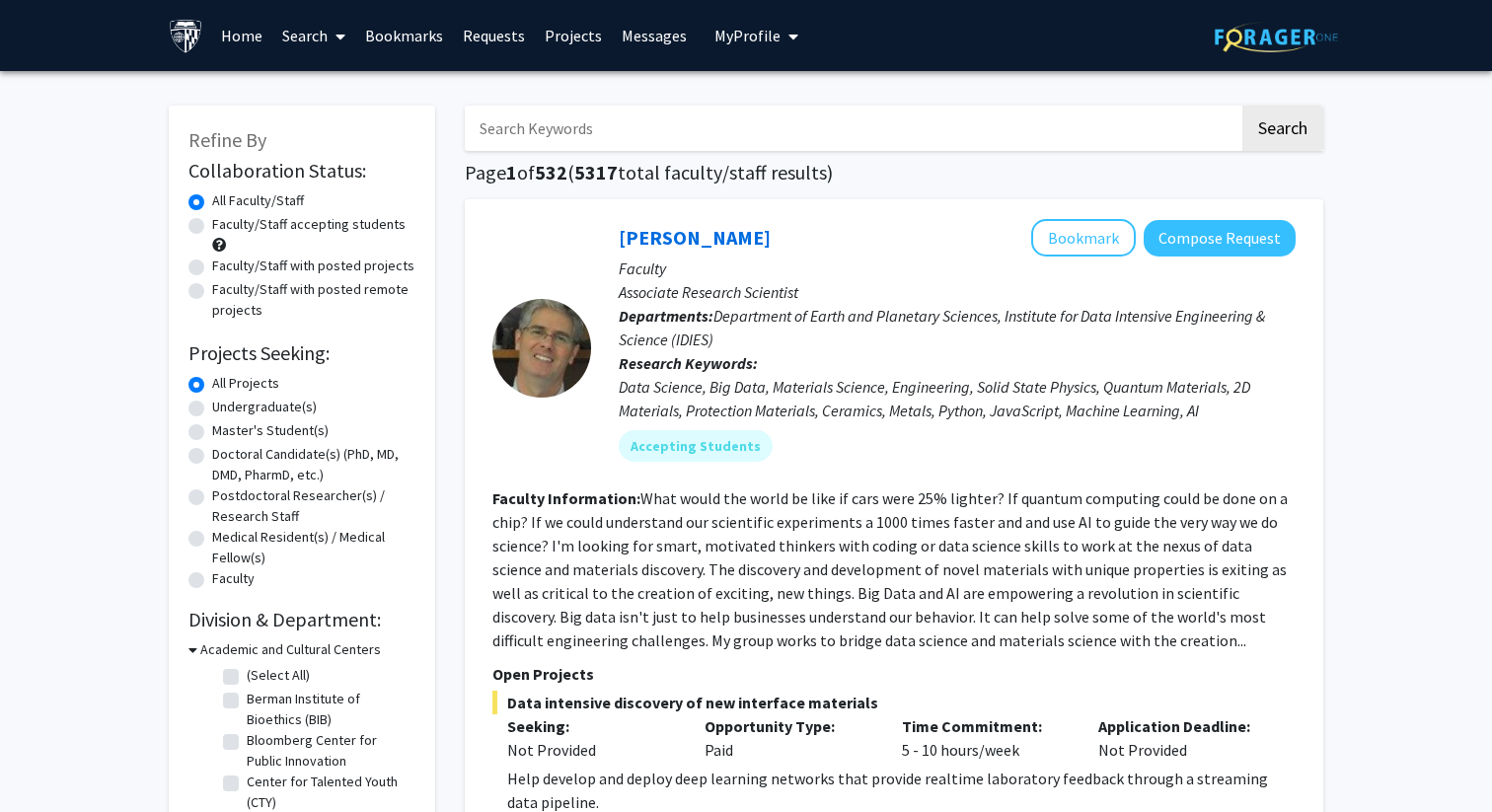
click at [621, 138] on input "Search Keywords" at bounding box center [852, 128] width 774 height 46
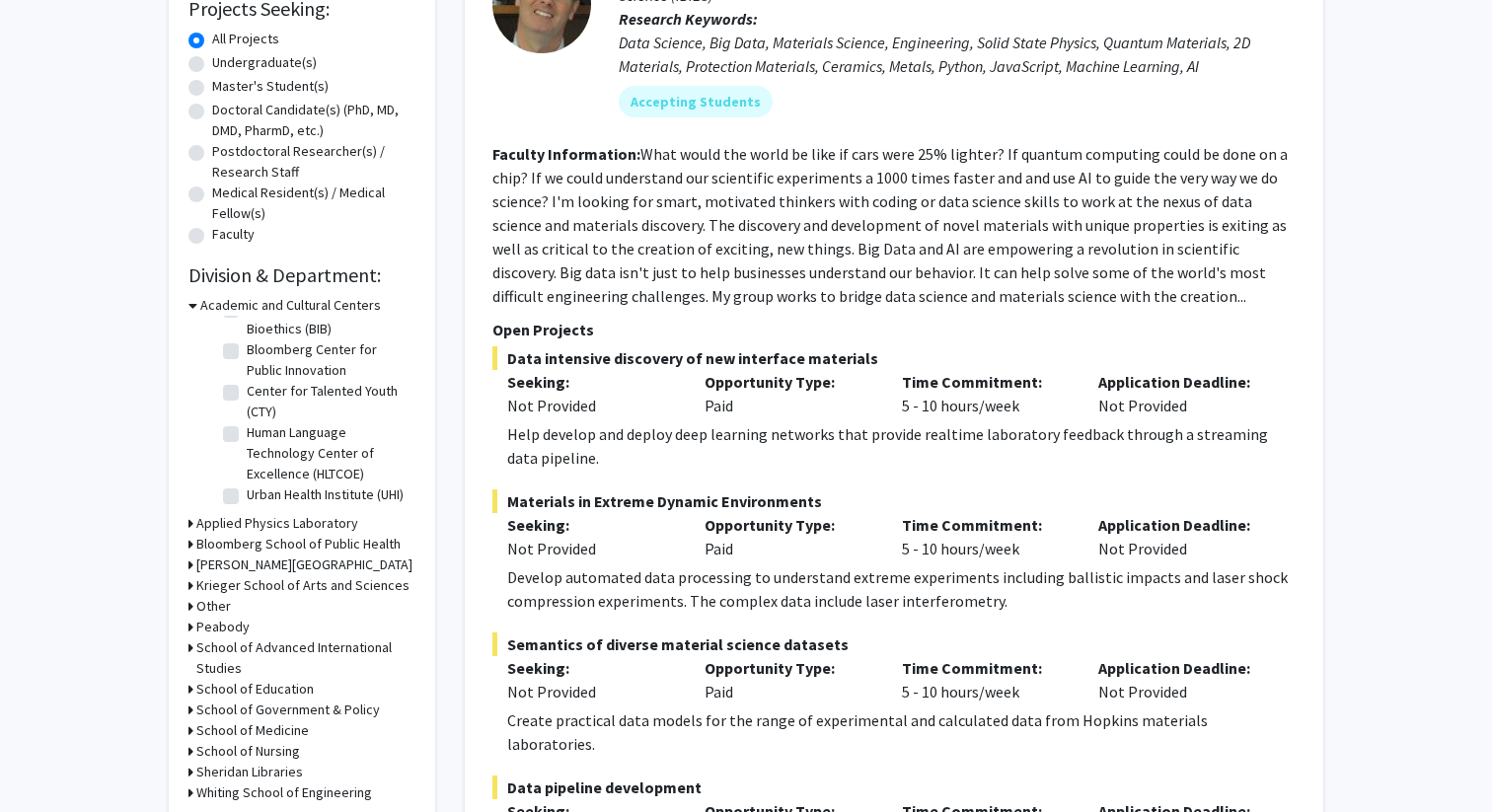
scroll to position [346, 0]
click at [269, 523] on h3 "Applied Physics Laboratory" at bounding box center [277, 521] width 162 height 21
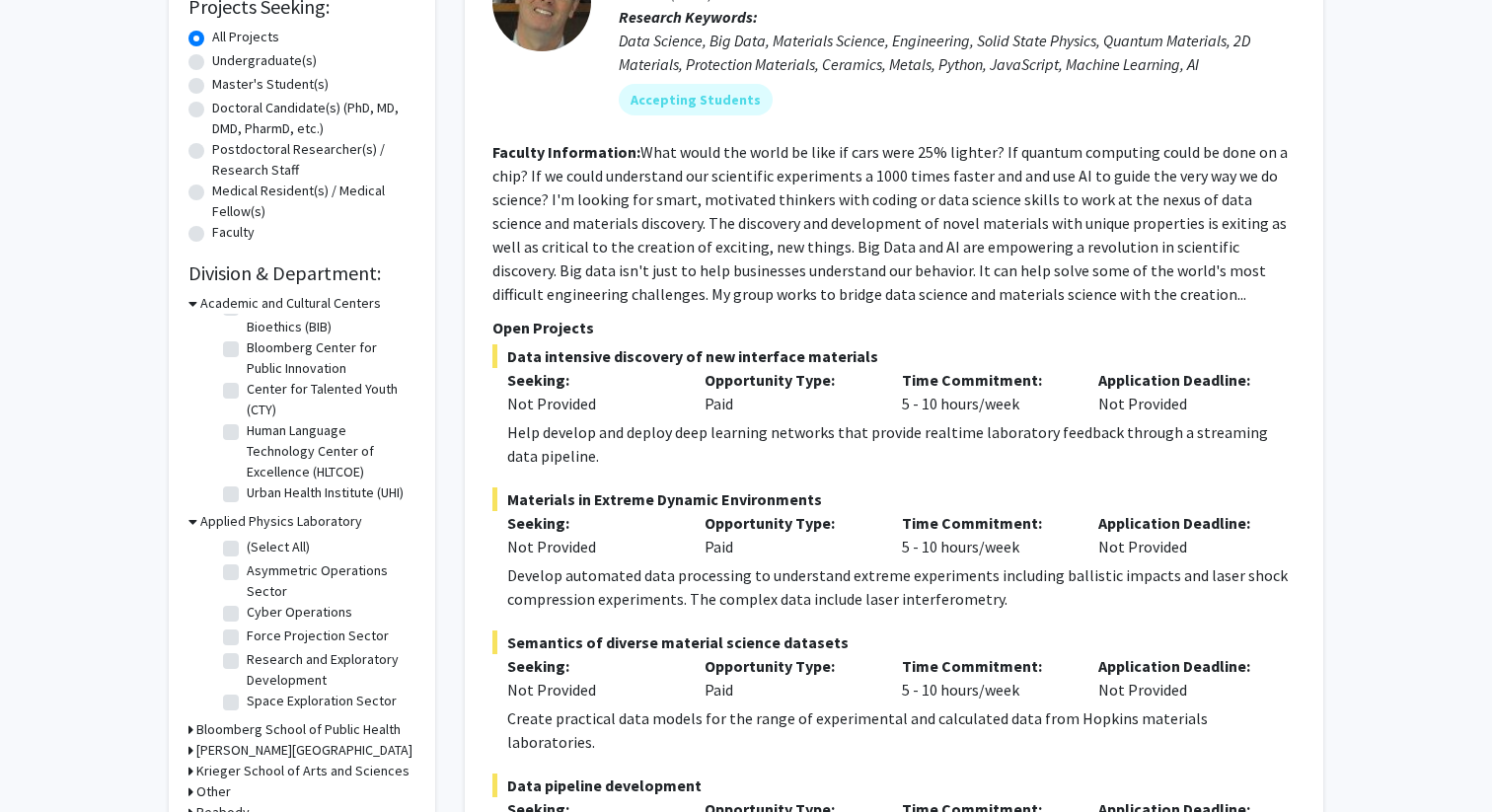
click at [247, 544] on label "(Select All)" at bounding box center [278, 547] width 64 height 21
click at [247, 544] on input "(Select All)" at bounding box center [252, 543] width 13 height 13
checkbox input "true"
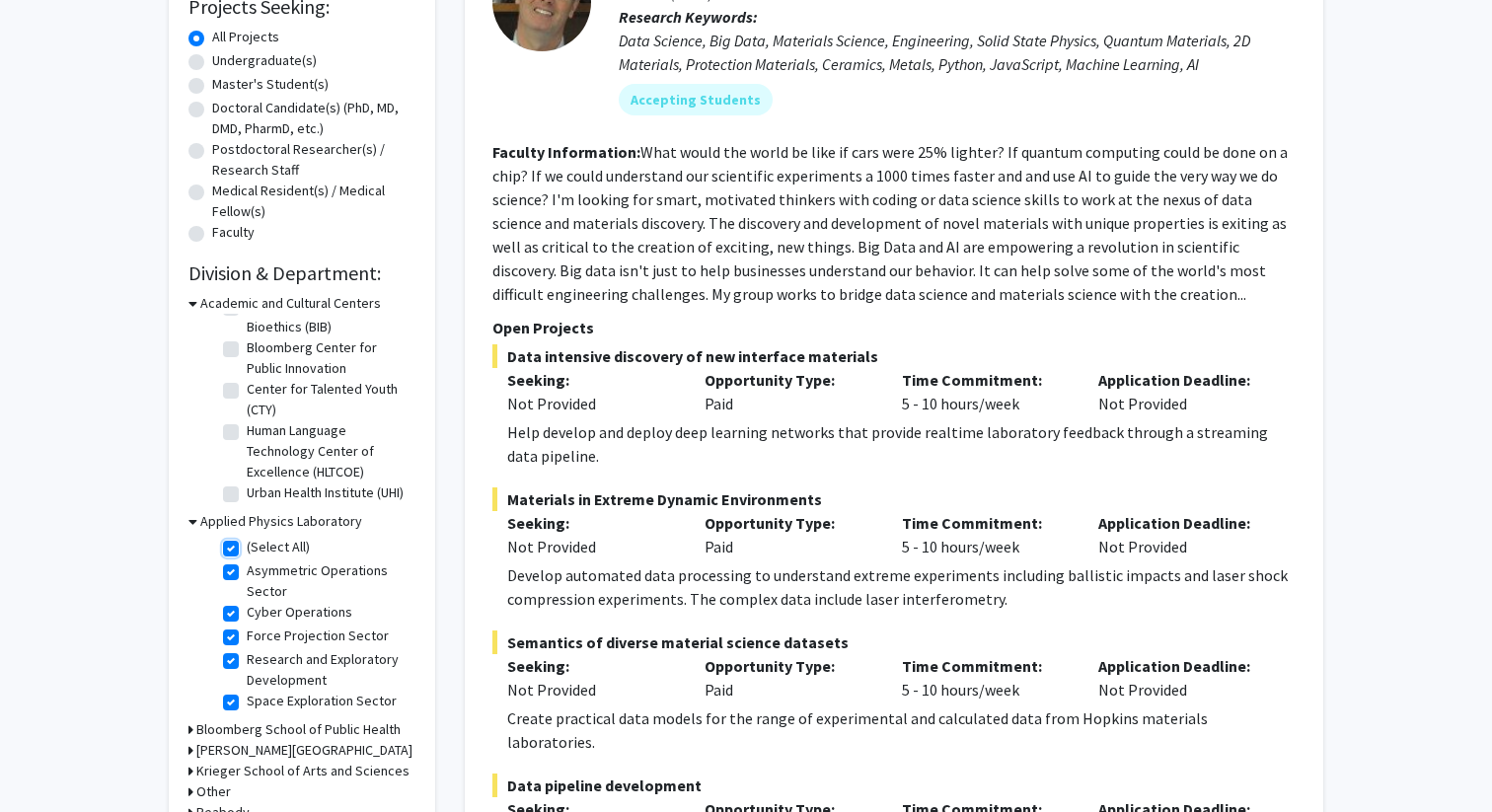
checkbox input "true"
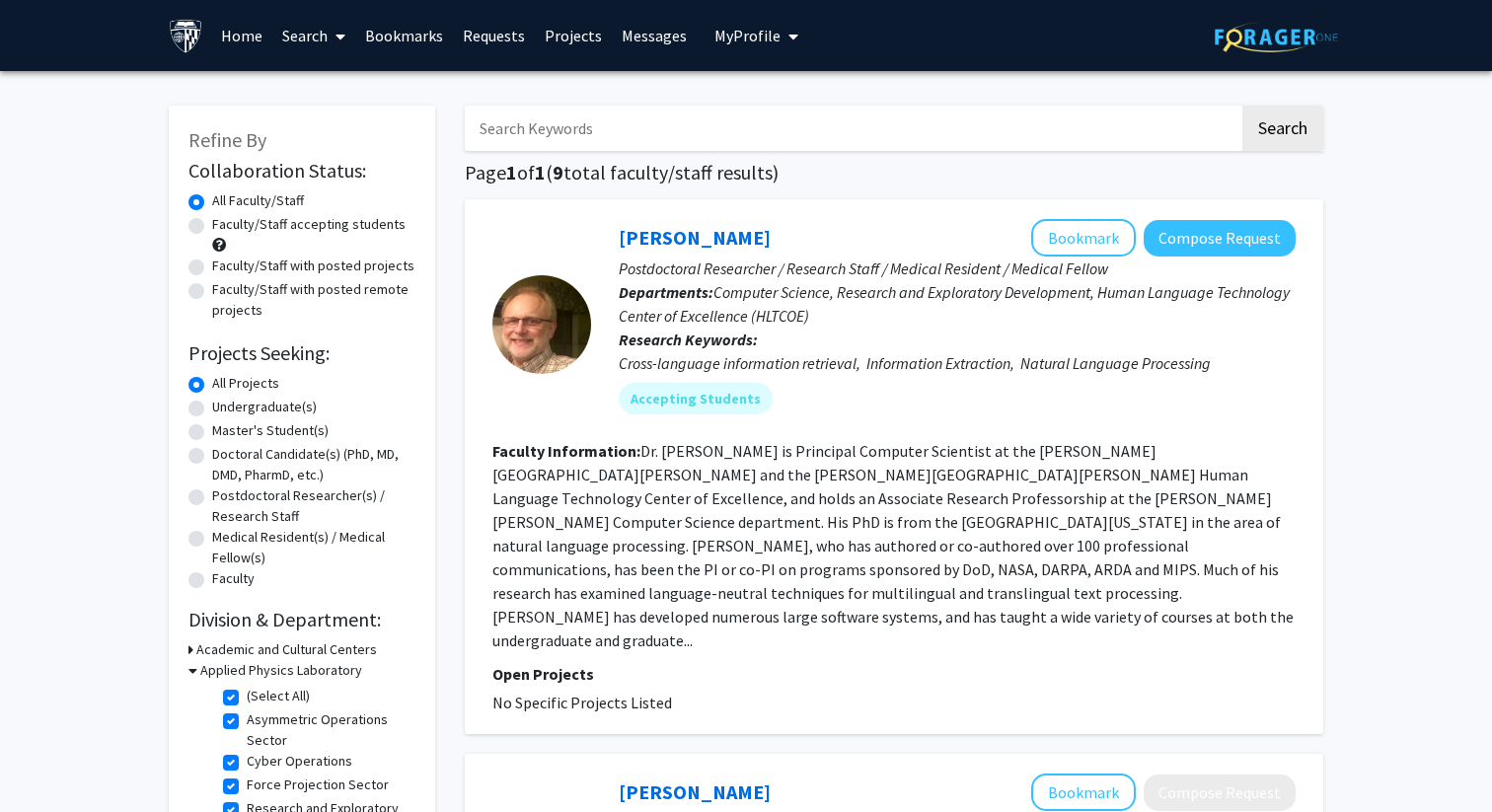
click at [212, 227] on label "Faculty/Staff accepting students" at bounding box center [308, 224] width 194 height 21
click at [212, 227] on input "Faculty/Staff accepting students" at bounding box center [218, 220] width 13 height 13
radio input "true"
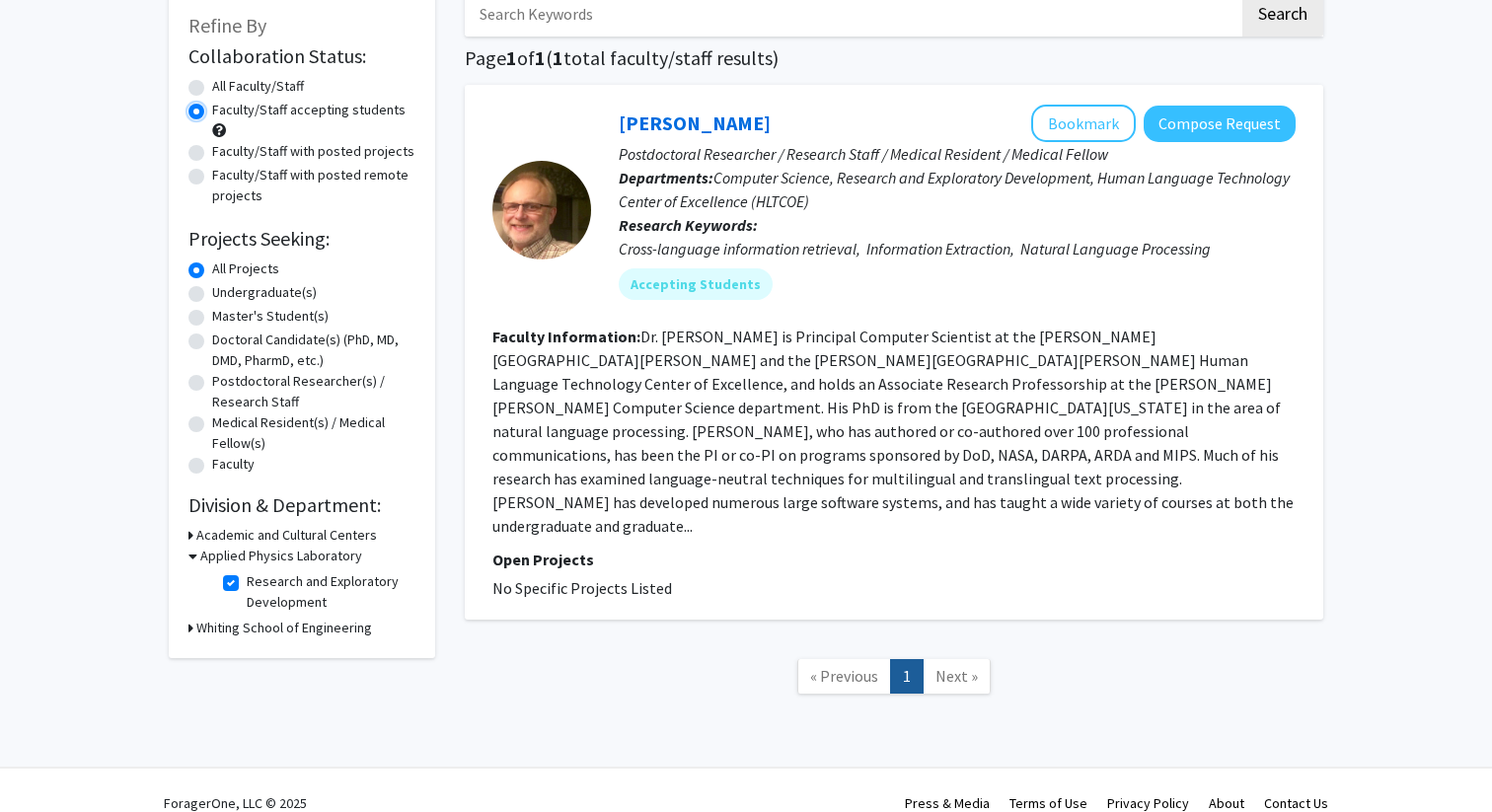
scroll to position [116, 0]
click at [232, 552] on h3 "Applied Physics Laboratory" at bounding box center [281, 554] width 162 height 21
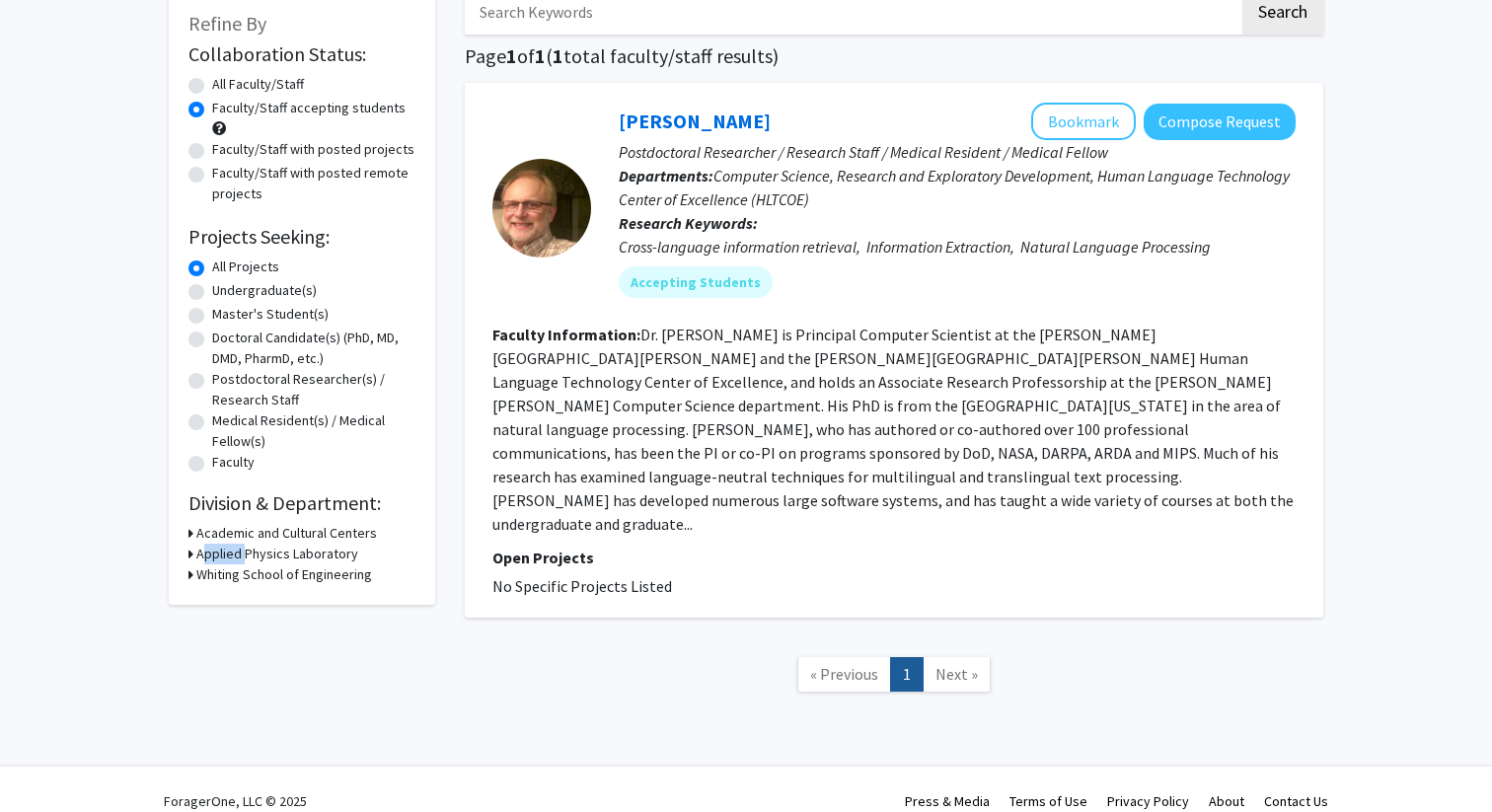
click at [232, 552] on h3 "Applied Physics Laboratory" at bounding box center [277, 554] width 162 height 21
click at [212, 109] on label "Faculty/Staff accepting students" at bounding box center [308, 107] width 194 height 21
click at [212, 109] on input "Faculty/Staff accepting students" at bounding box center [218, 103] width 13 height 13
click at [212, 82] on label "All Faculty/Staff" at bounding box center [257, 83] width 91 height 21
click at [212, 82] on input "All Faculty/Staff" at bounding box center [218, 80] width 13 height 13
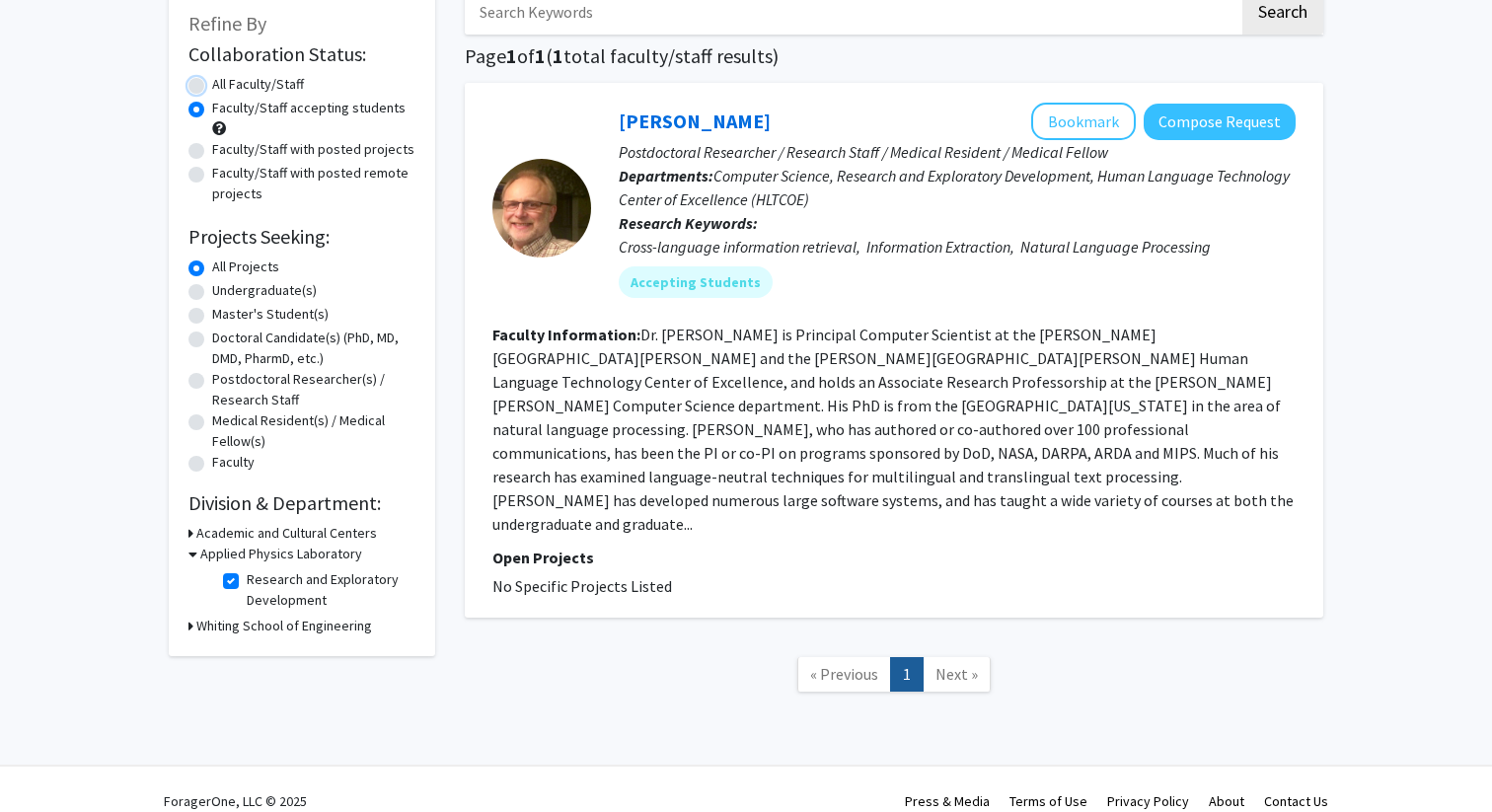
radio input "true"
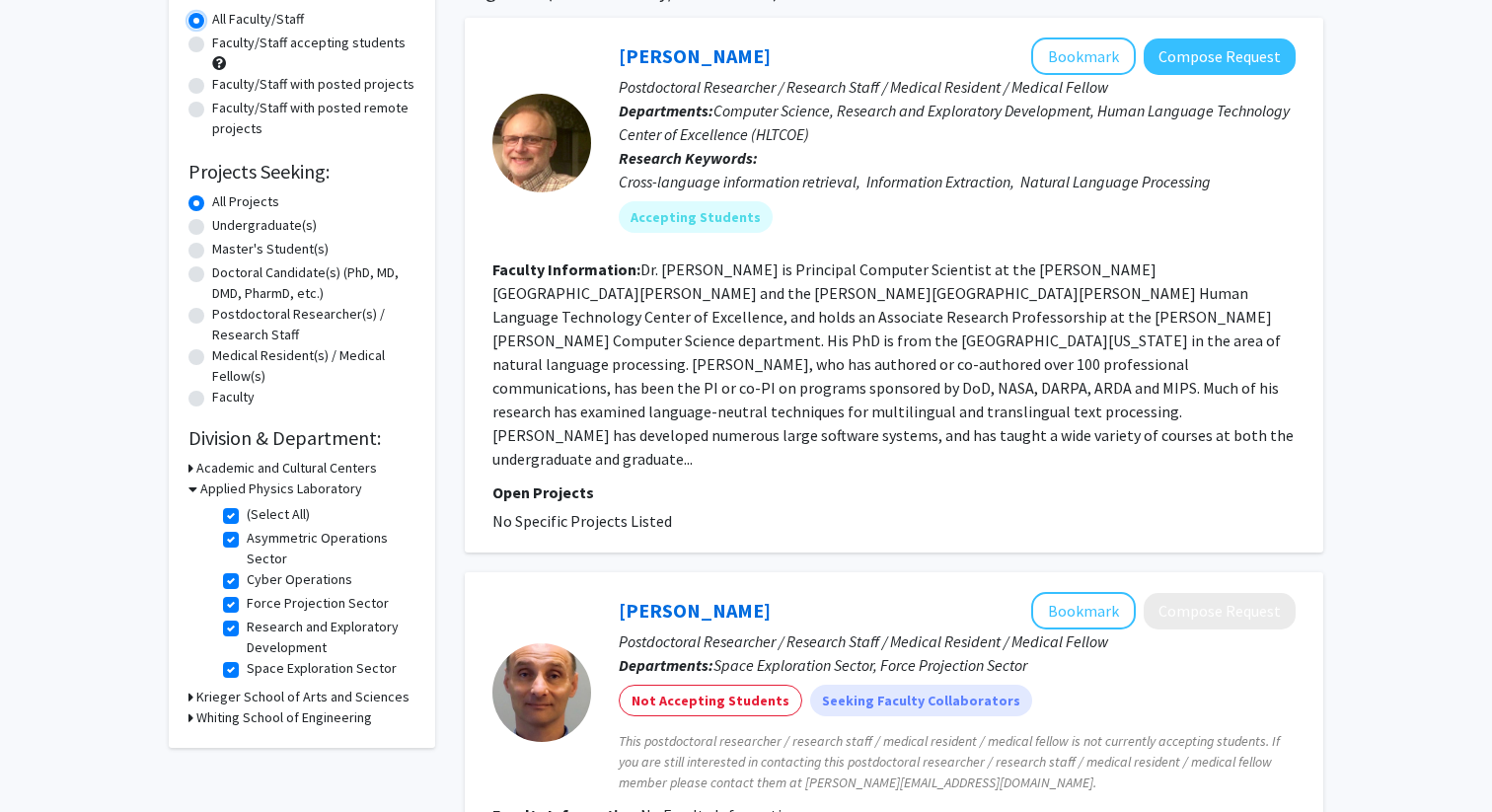
scroll to position [217, 0]
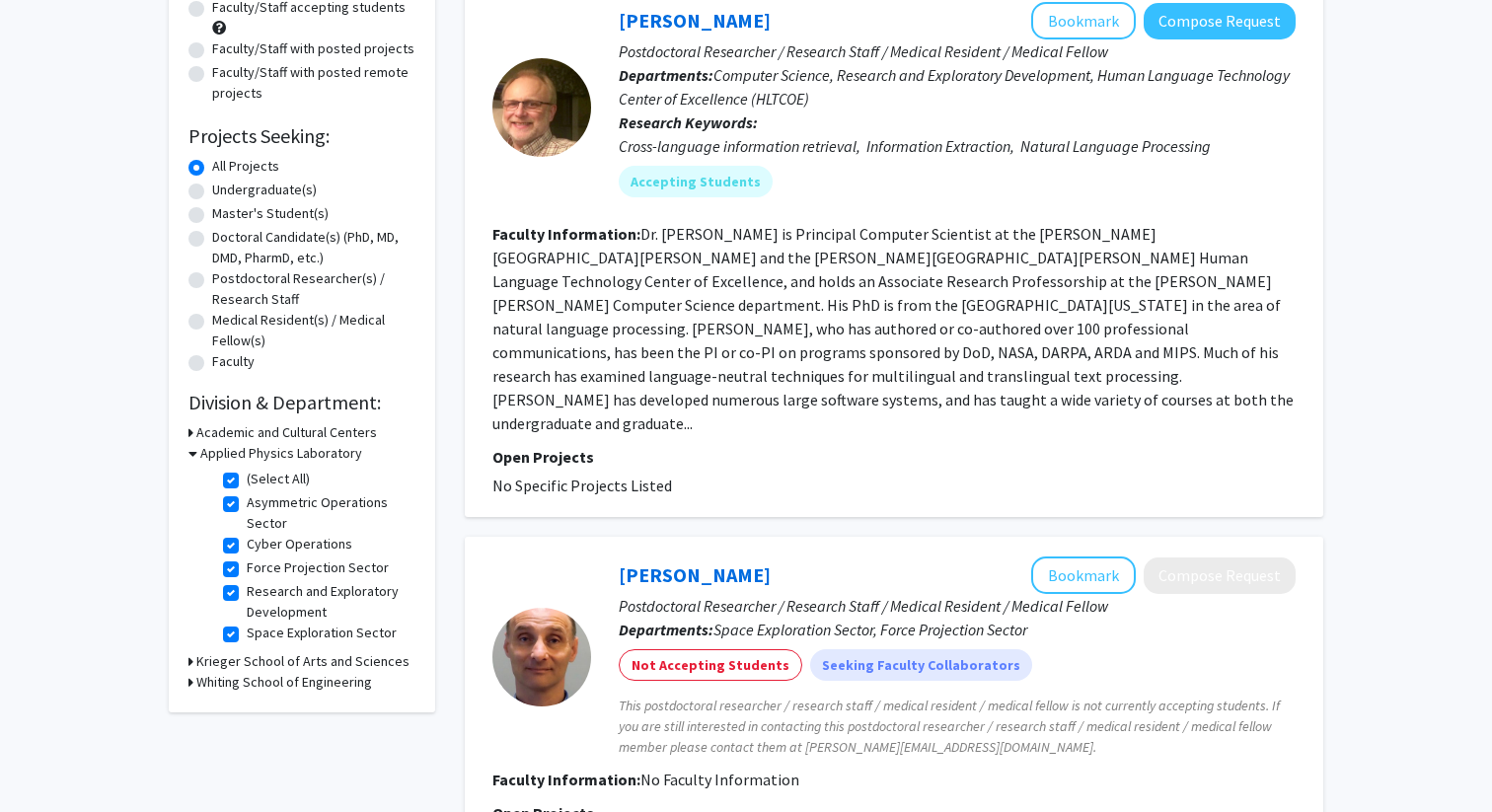
click at [300, 681] on h3 "Whiting School of Engineering" at bounding box center [284, 682] width 176 height 21
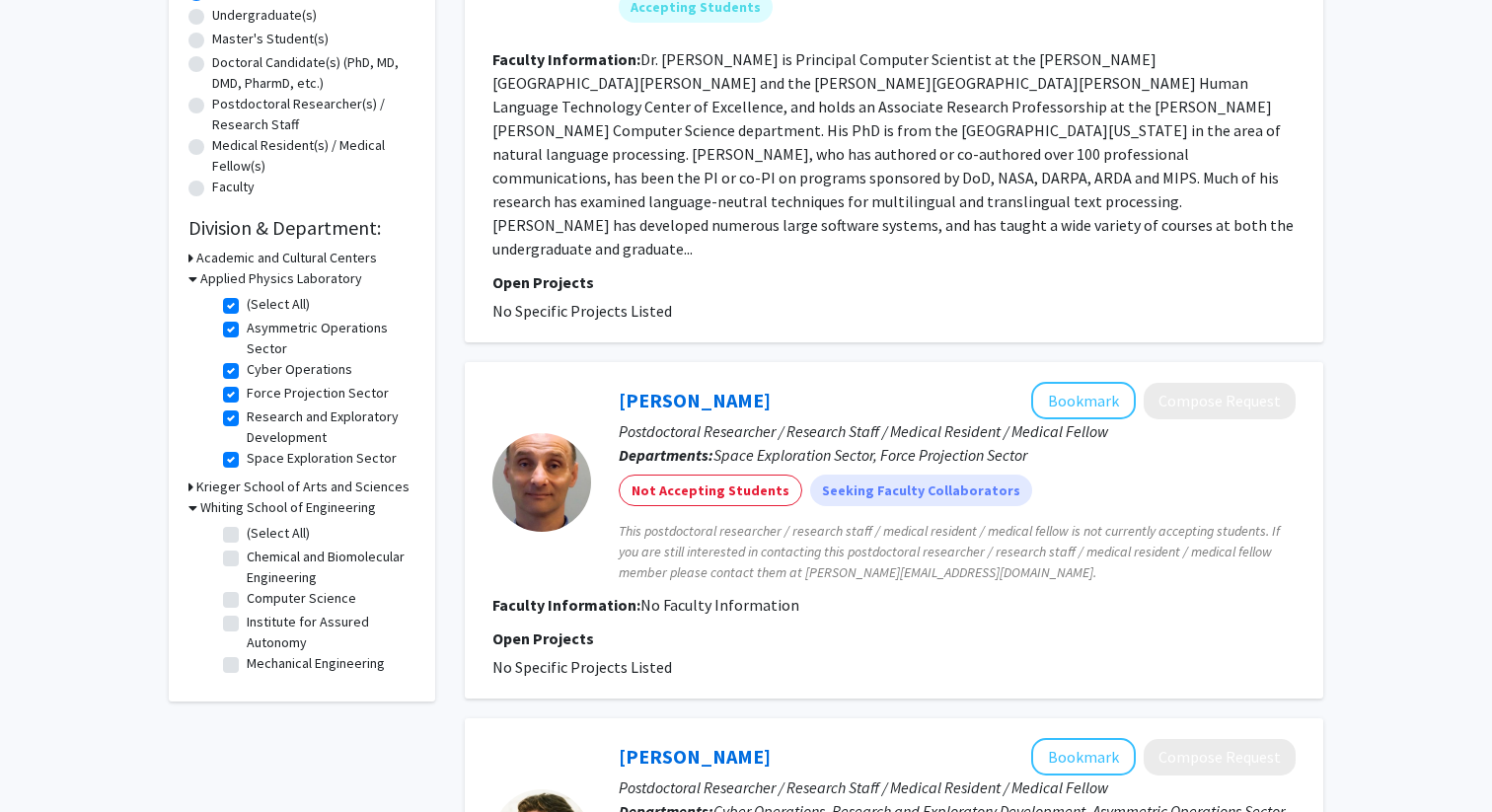
scroll to position [394, 0]
click at [247, 594] on label "Computer Science" at bounding box center [301, 596] width 109 height 21
click at [247, 594] on input "Computer Science" at bounding box center [252, 592] width 13 height 13
checkbox input "true"
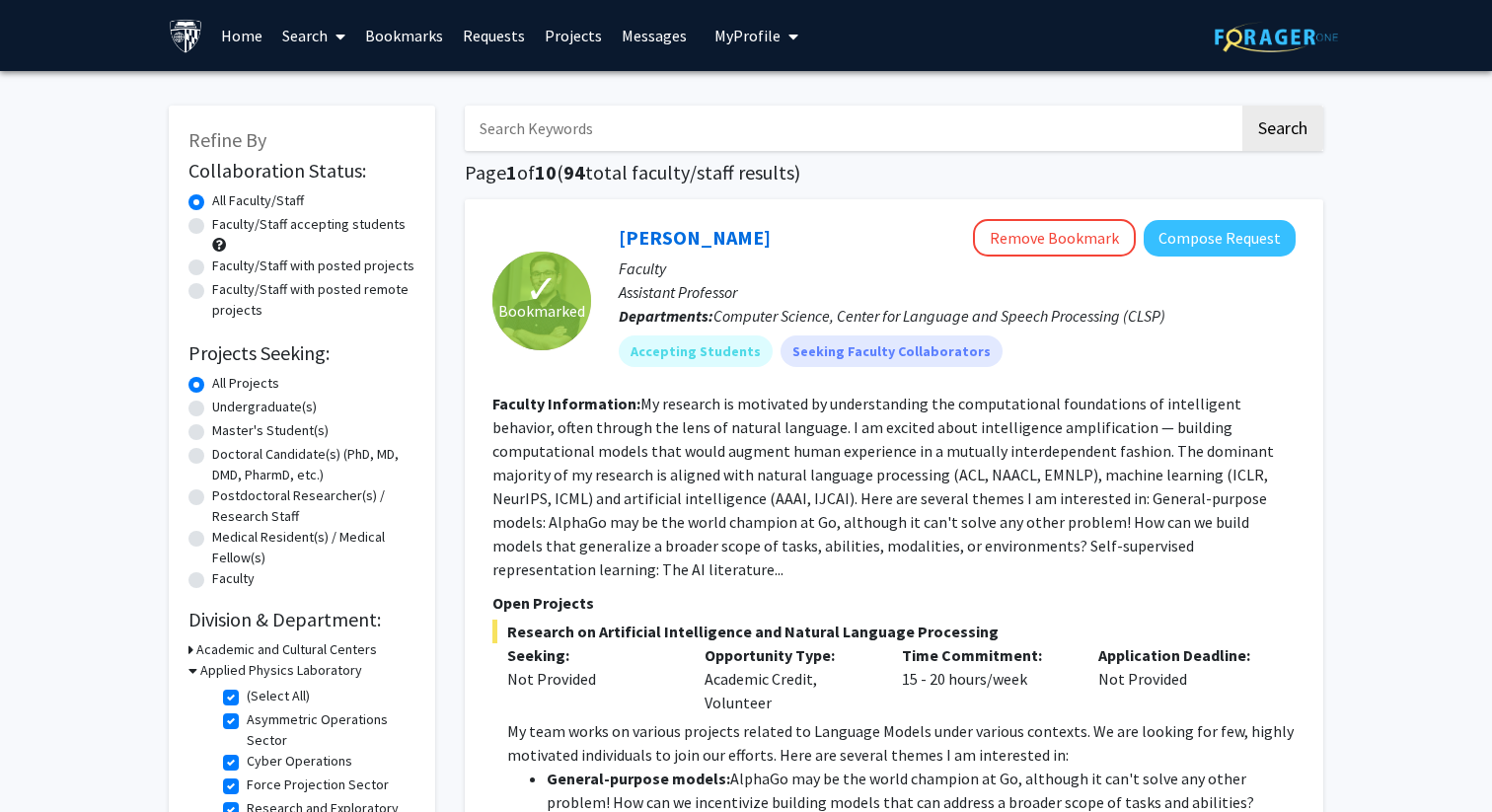
click at [212, 225] on label "Faculty/Staff accepting students" at bounding box center [308, 224] width 194 height 21
click at [212, 225] on input "Faculty/Staff accepting students" at bounding box center [218, 220] width 13 height 13
radio input "true"
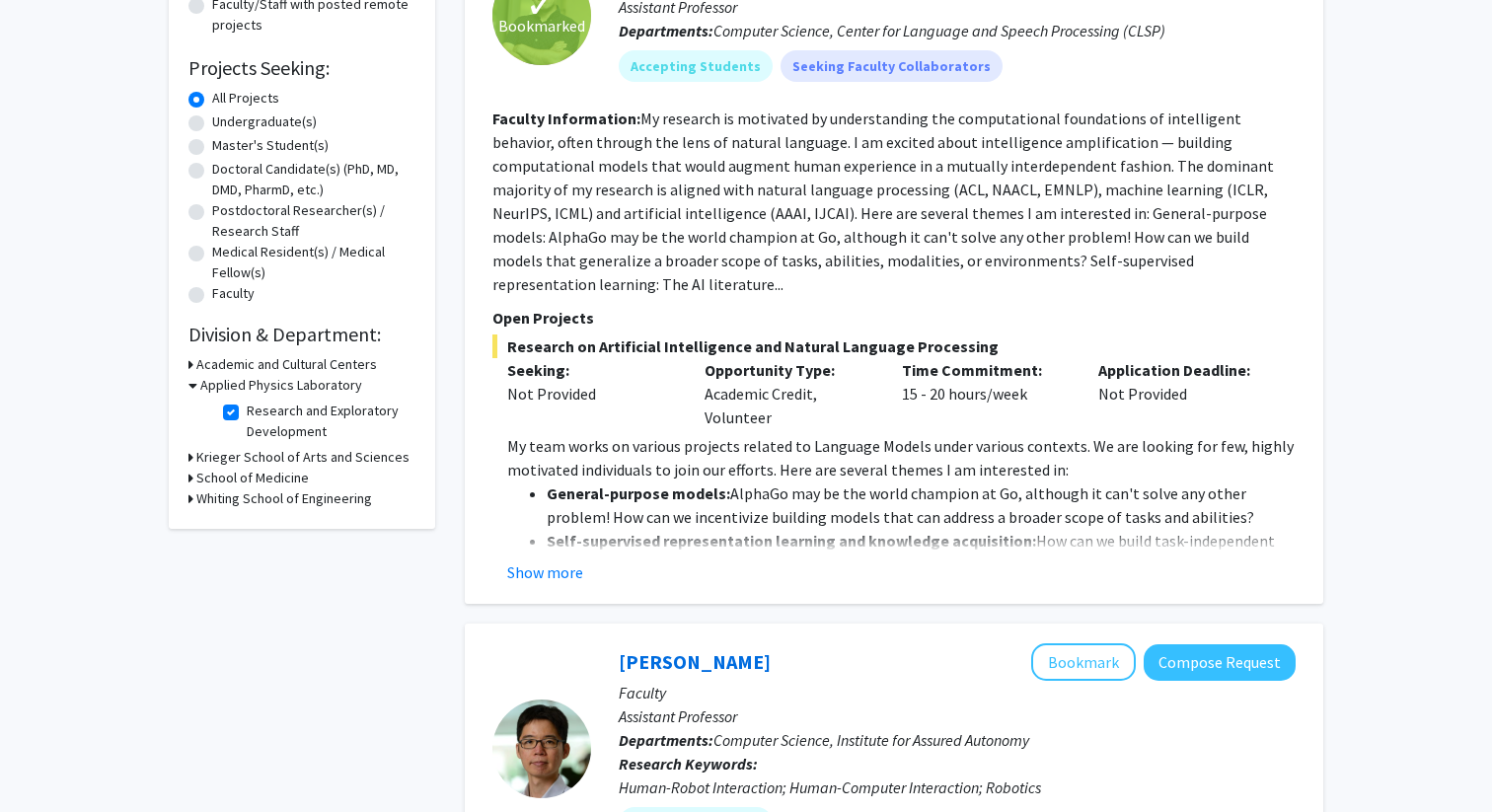
scroll to position [289, 0]
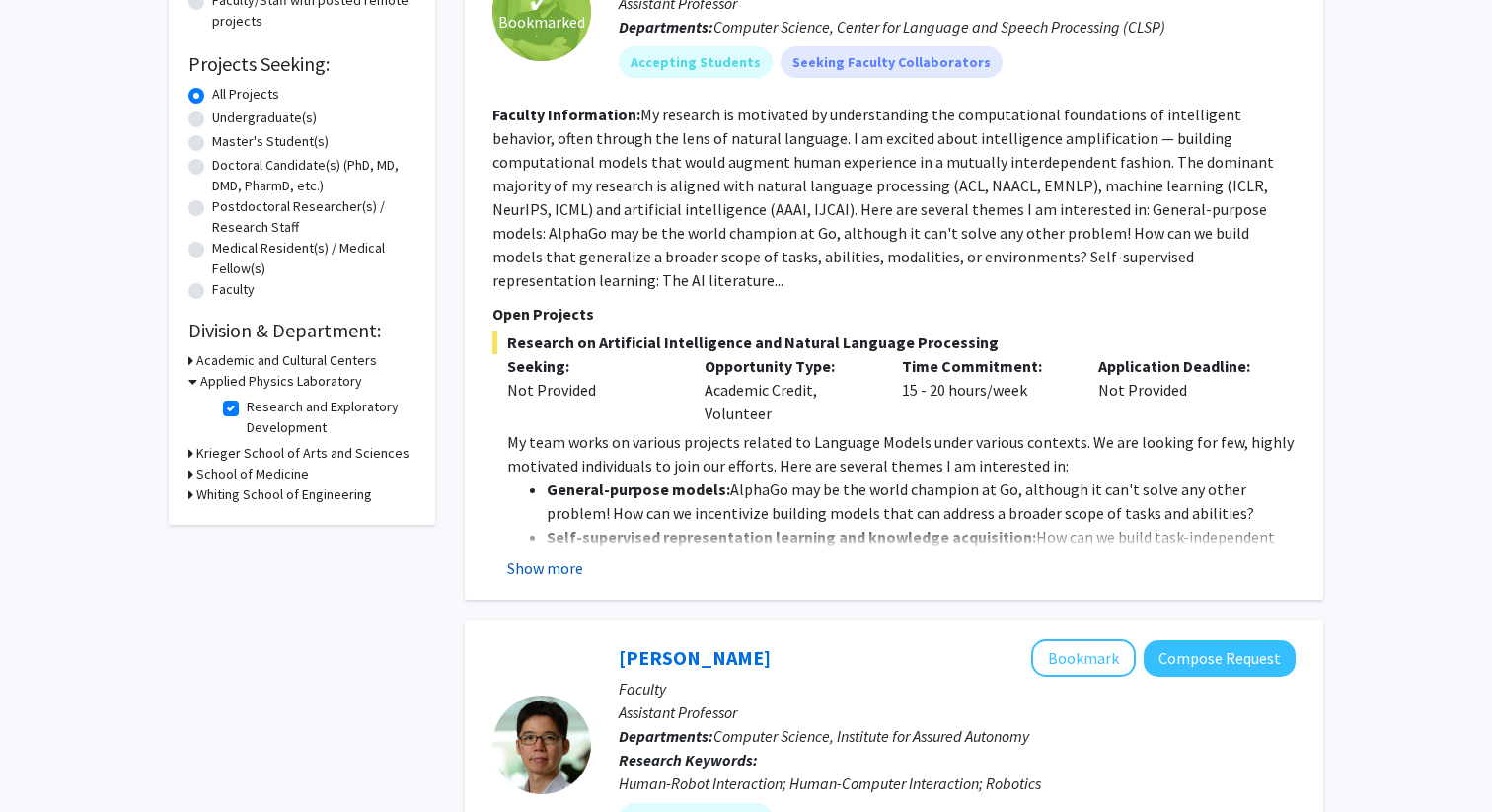
click at [546, 557] on button "Show more" at bounding box center [545, 568] width 76 height 24
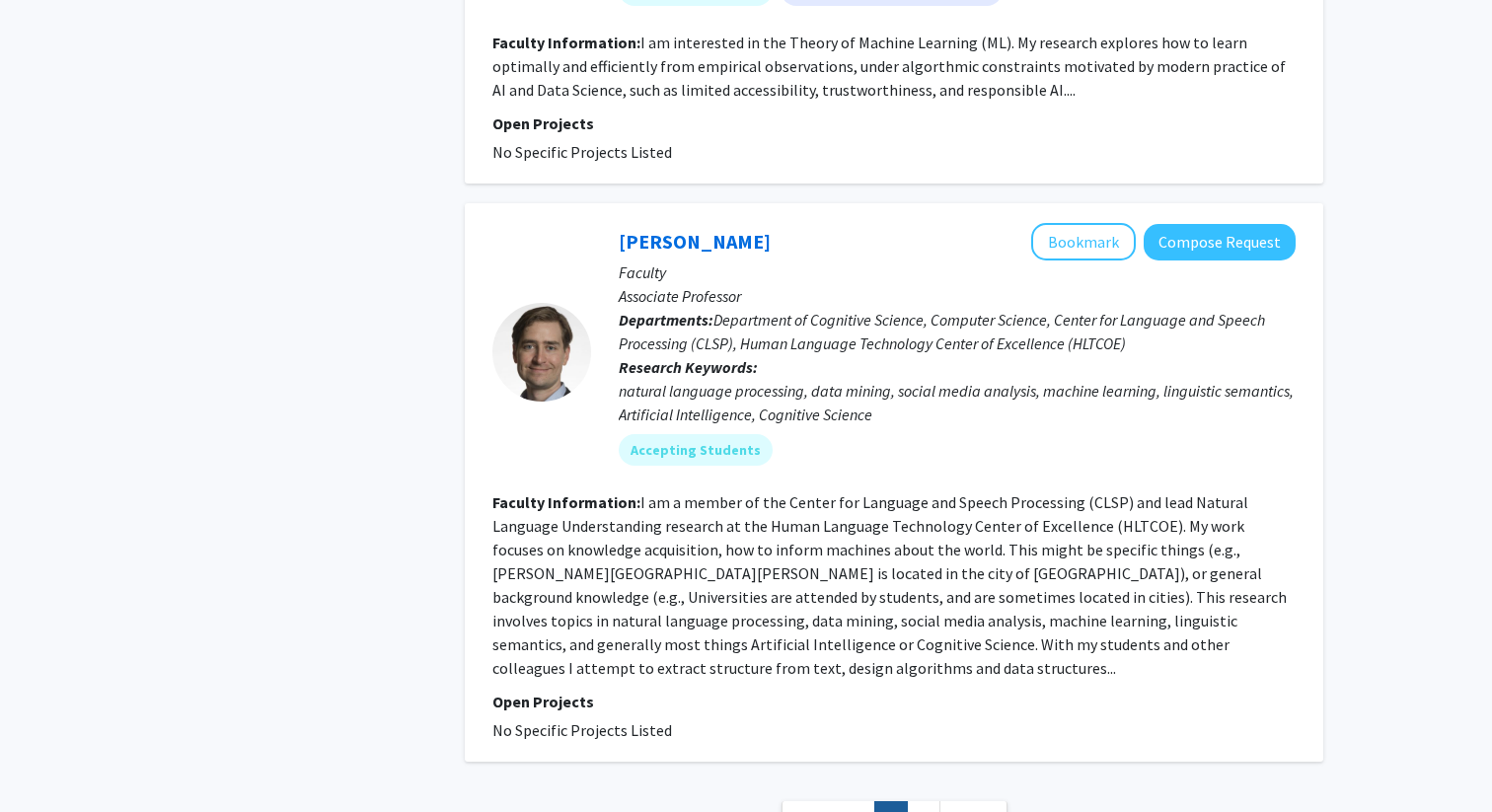
scroll to position [5097, 0]
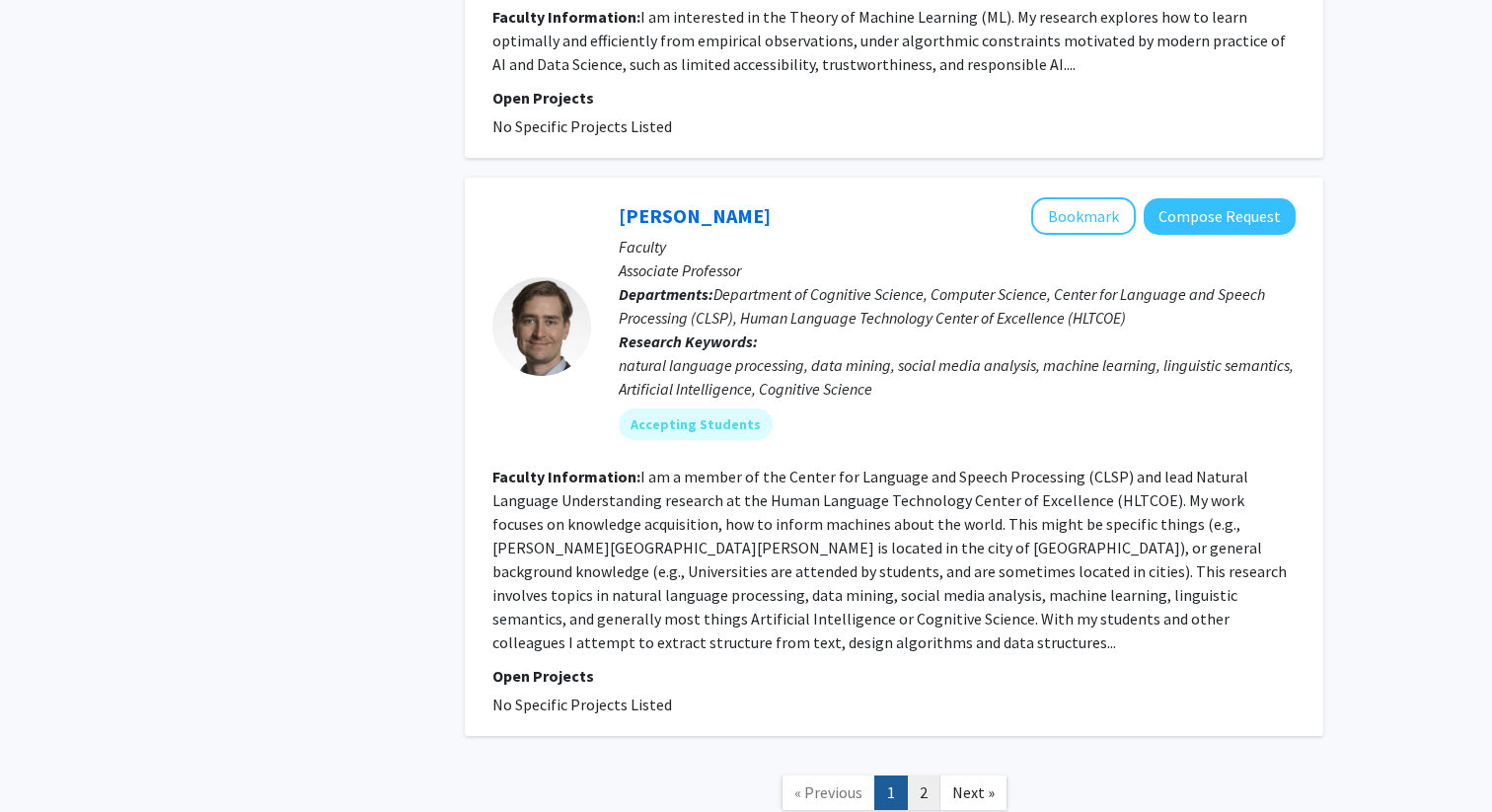
click at [925, 775] on link "2" at bounding box center [923, 792] width 34 height 35
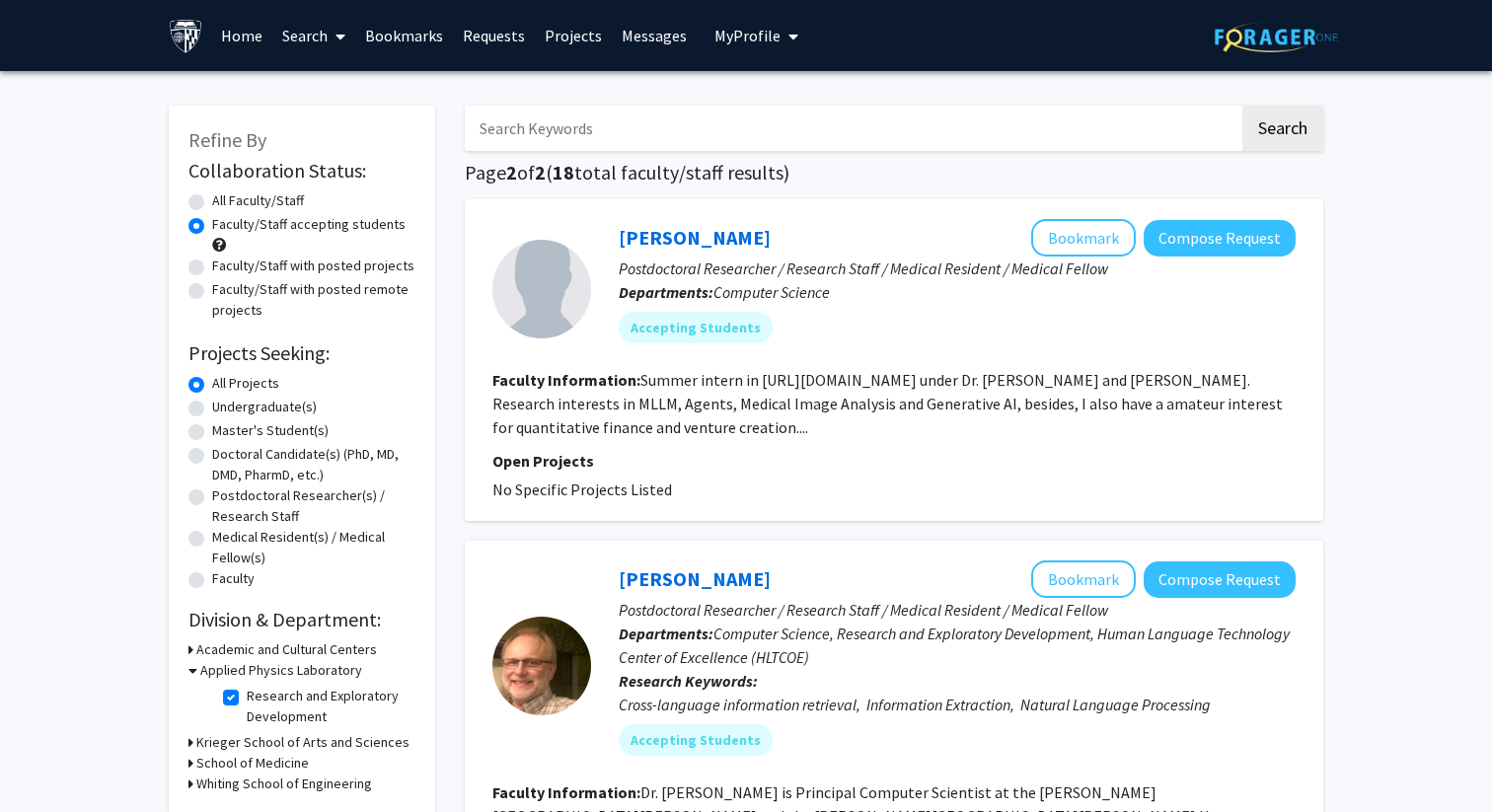
click at [212, 297] on label "Faculty/Staff with posted remote projects" at bounding box center [313, 300] width 204 height 42
click at [212, 292] on input "Faculty/Staff with posted remote projects" at bounding box center [218, 285] width 13 height 13
radio input "true"
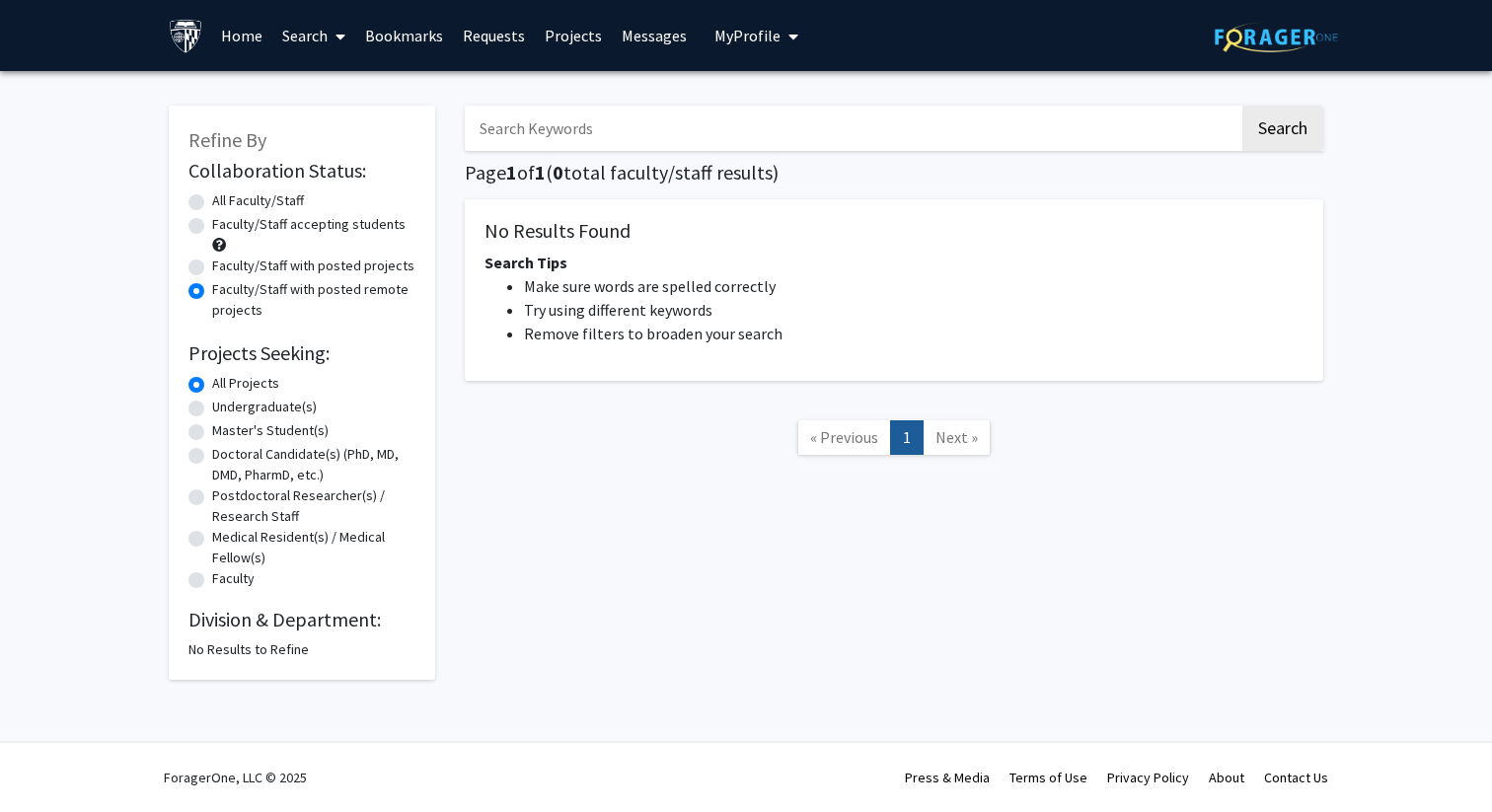
click at [212, 390] on label "All Projects" at bounding box center [246, 383] width 68 height 21
click at [212, 386] on input "All Projects" at bounding box center [218, 379] width 13 height 13
click at [229, 47] on link "Home" at bounding box center [242, 35] width 62 height 69
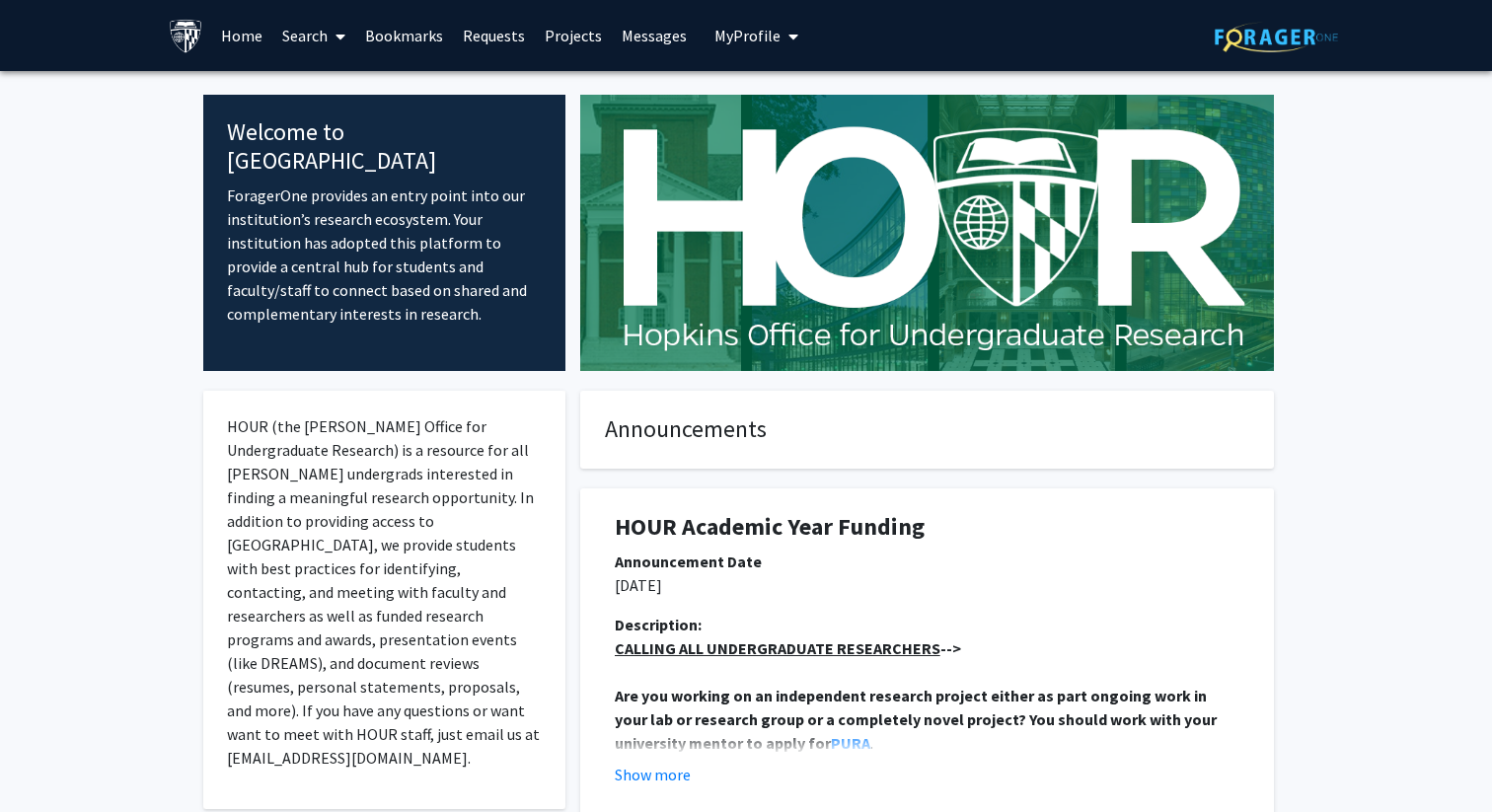
click at [307, 42] on link "Search" at bounding box center [313, 35] width 83 height 69
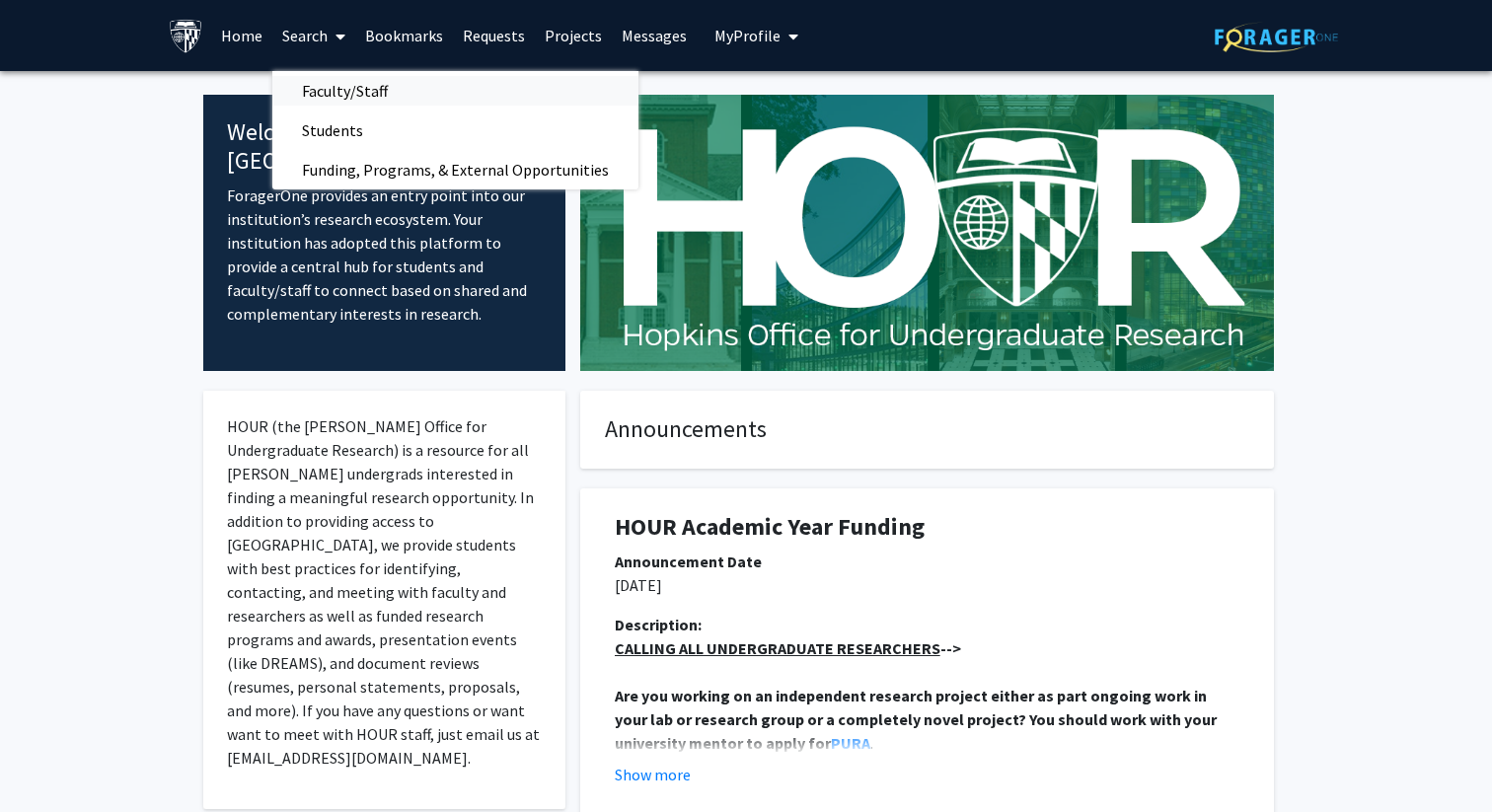
click at [314, 98] on span "Faculty/Staff" at bounding box center [345, 90] width 145 height 40
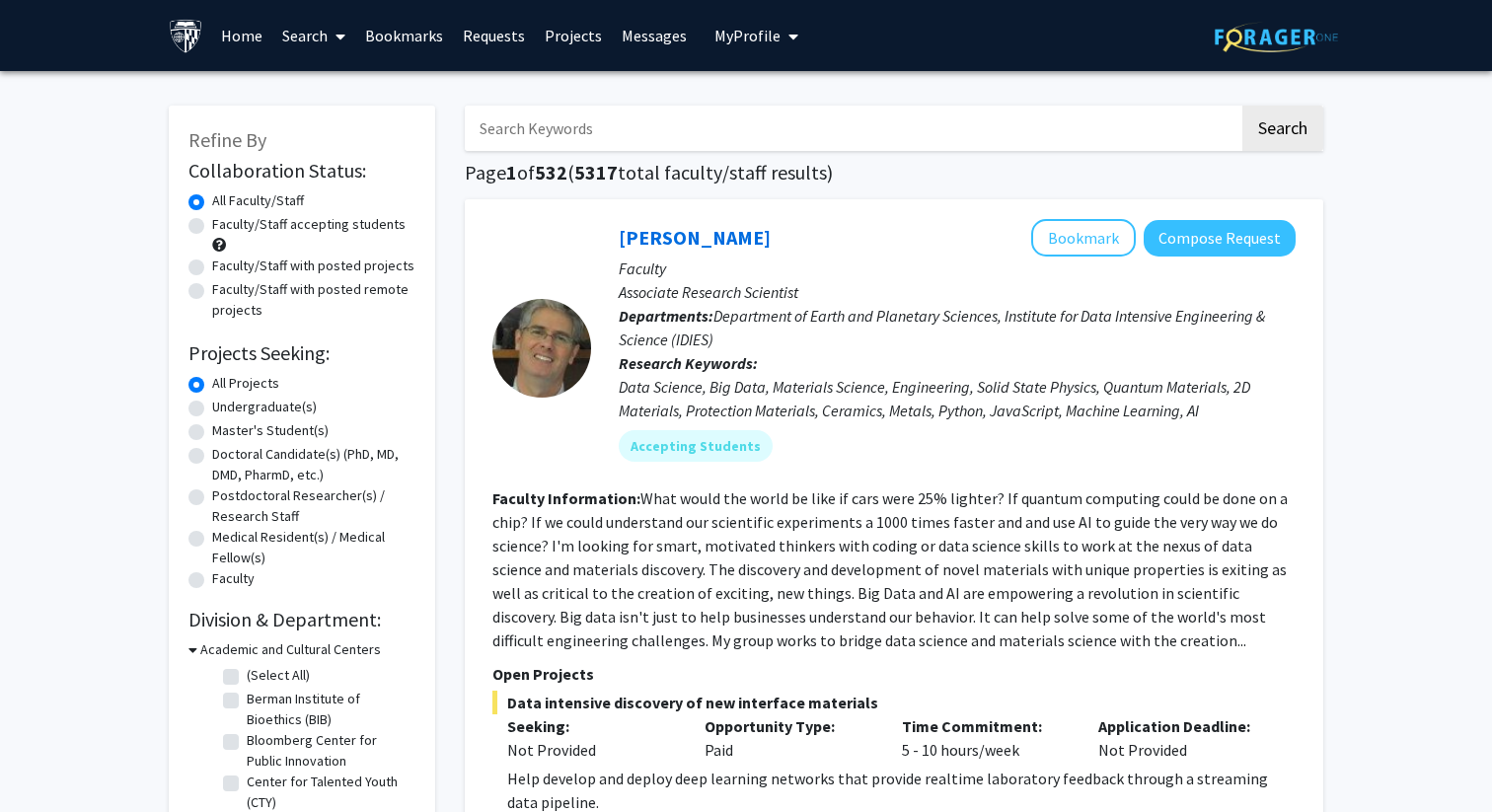
click at [212, 221] on label "Faculty/Staff accepting students" at bounding box center [308, 224] width 194 height 21
click at [212, 221] on input "Faculty/Staff accepting students" at bounding box center [218, 220] width 13 height 13
radio input "true"
click at [212, 266] on label "Faculty/Staff with posted projects" at bounding box center [313, 265] width 203 height 21
click at [212, 266] on input "Faculty/Staff with posted projects" at bounding box center [218, 261] width 13 height 13
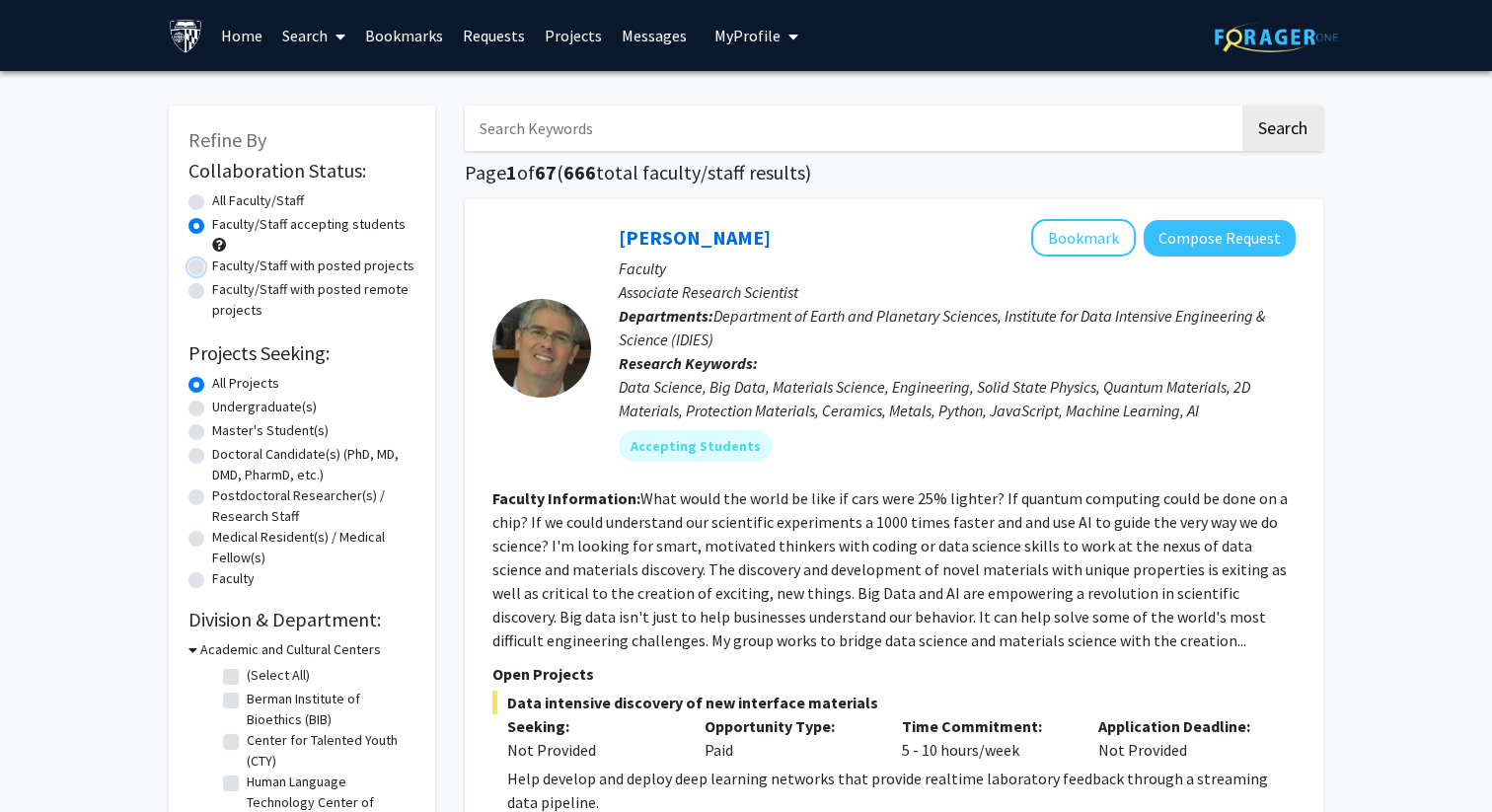
radio input "true"
click at [206, 290] on div "Faculty/Staff with posted remote projects" at bounding box center [302, 300] width 227 height 42
click at [209, 298] on div "Faculty/Staff with posted remote projects" at bounding box center [302, 300] width 227 height 42
click at [212, 291] on label "Faculty/Staff with posted remote projects" at bounding box center [313, 300] width 204 height 42
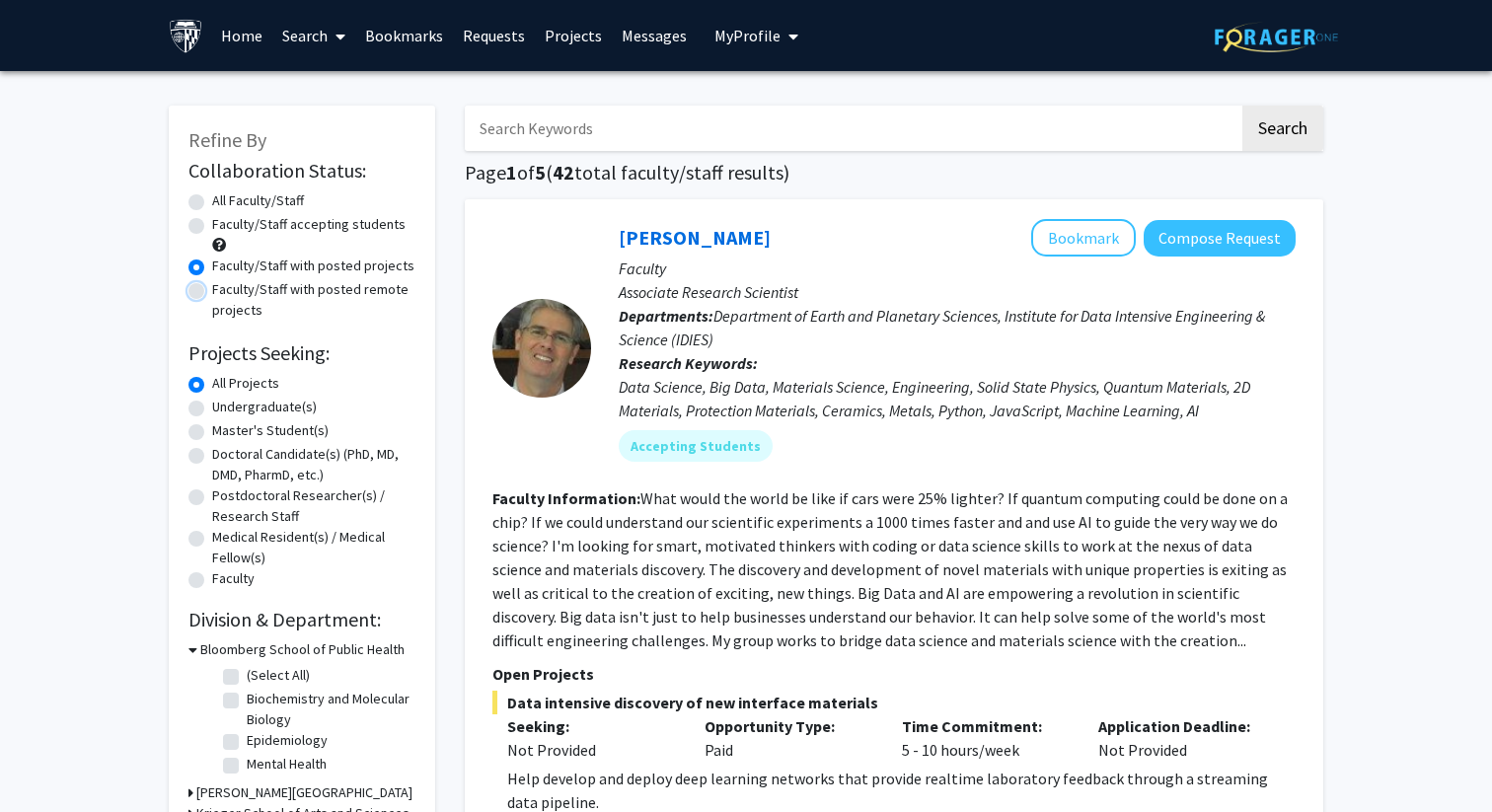
click at [212, 291] on input "Faculty/Staff with posted remote projects" at bounding box center [218, 285] width 13 height 13
radio input "true"
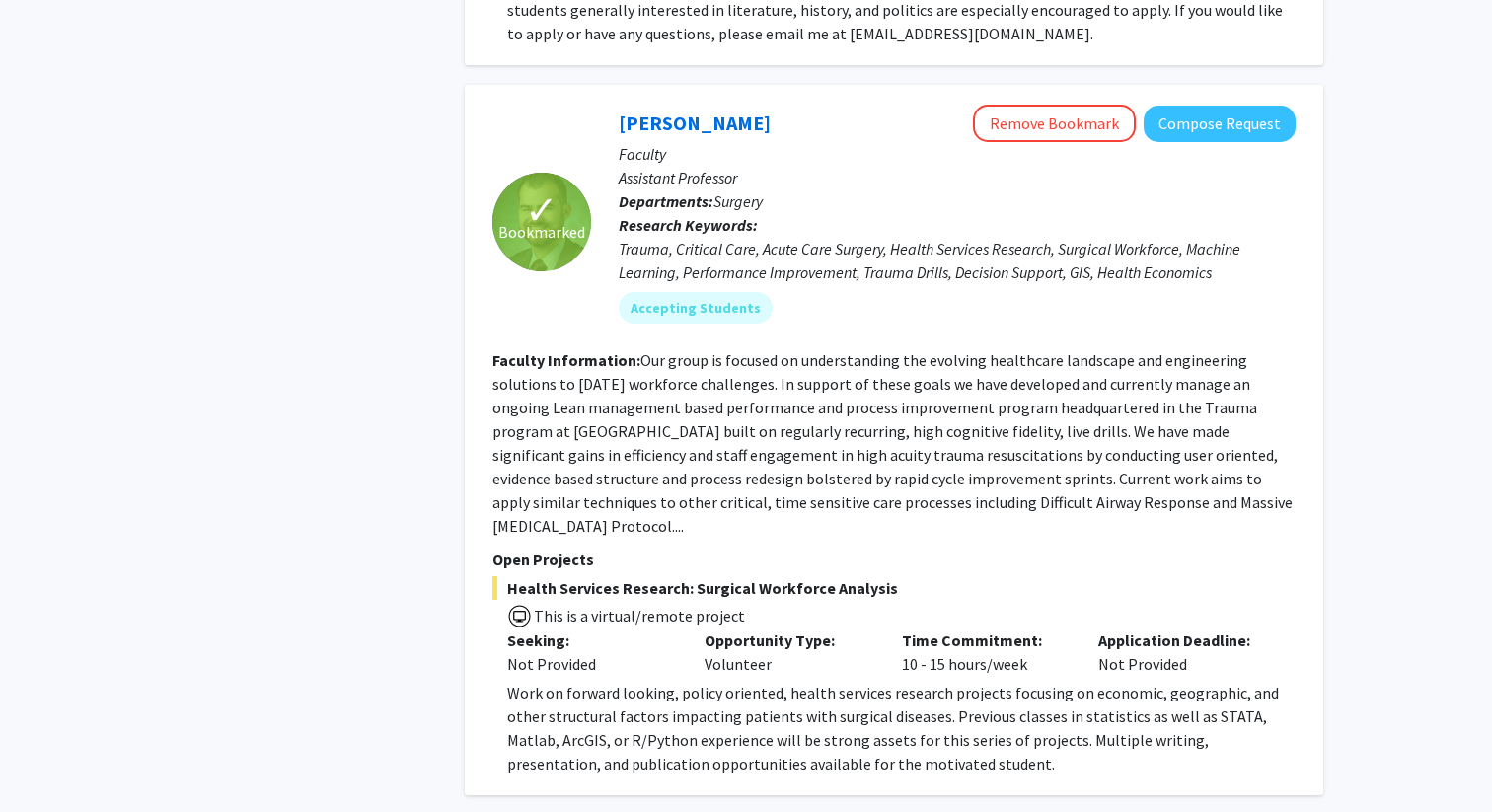
scroll to position [3317, 0]
